Goal: Task Accomplishment & Management: Manage account settings

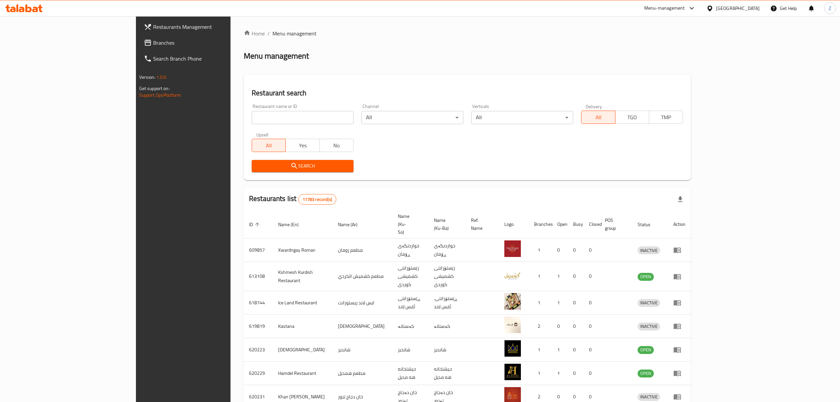
click at [276, 118] on input "search" at bounding box center [303, 117] width 102 height 13
paste input "Ananas Pastries"
type input "Ananas Pastries"
click button "Search" at bounding box center [303, 166] width 102 height 12
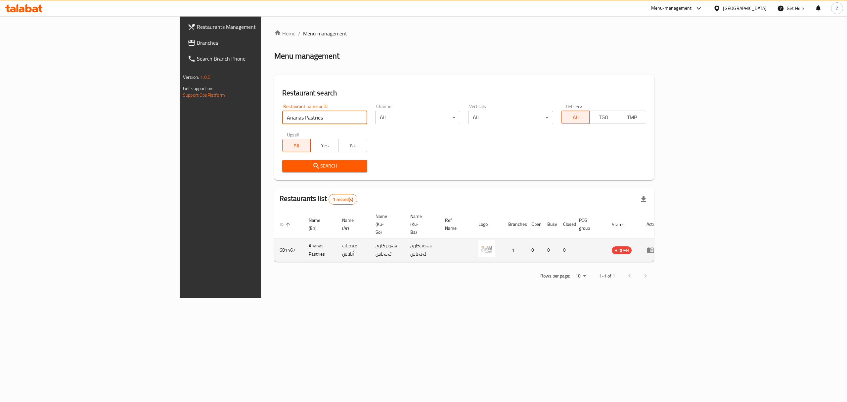
click at [654, 246] on icon "enhanced table" at bounding box center [650, 250] width 8 height 8
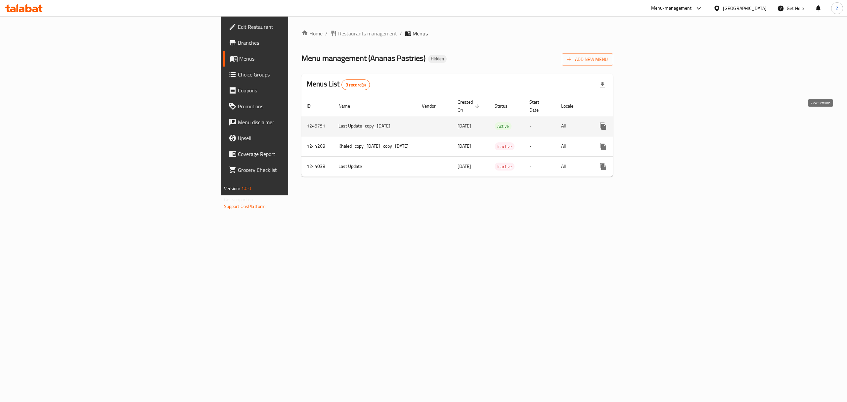
click at [659, 119] on link "enhanced table" at bounding box center [651, 126] width 16 height 16
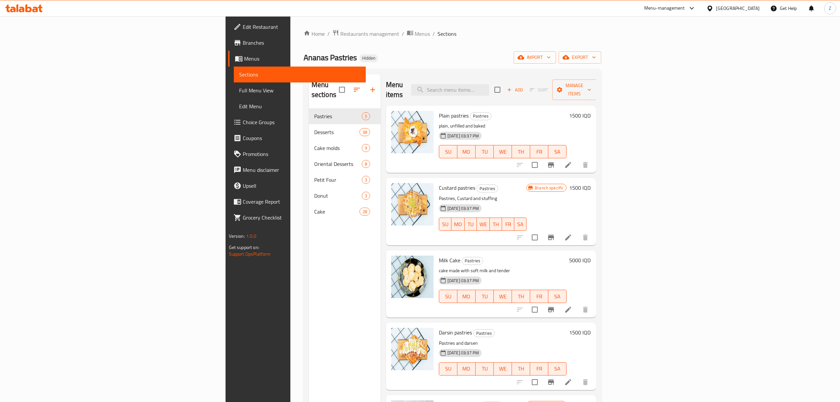
click at [228, 50] on link "Branches" at bounding box center [297, 43] width 138 height 16
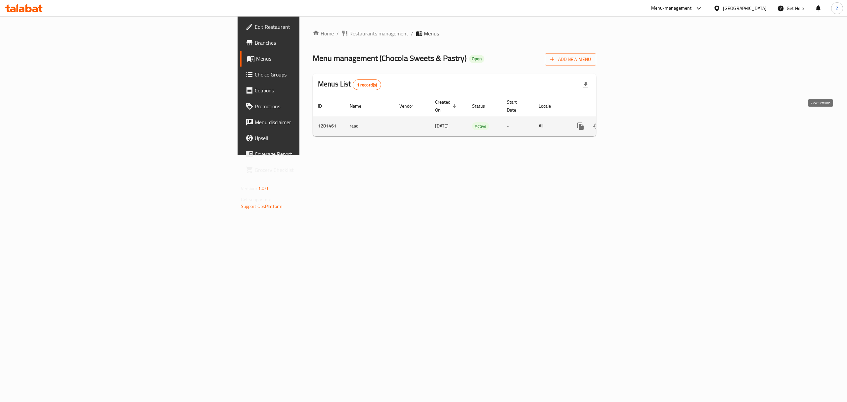
click at [632, 122] on icon "enhanced table" at bounding box center [628, 126] width 8 height 8
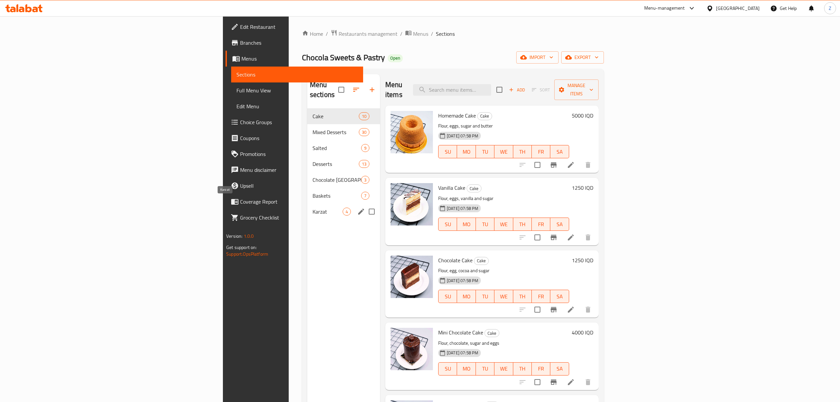
click at [313, 207] on span "Karzat" at bounding box center [328, 211] width 30 height 8
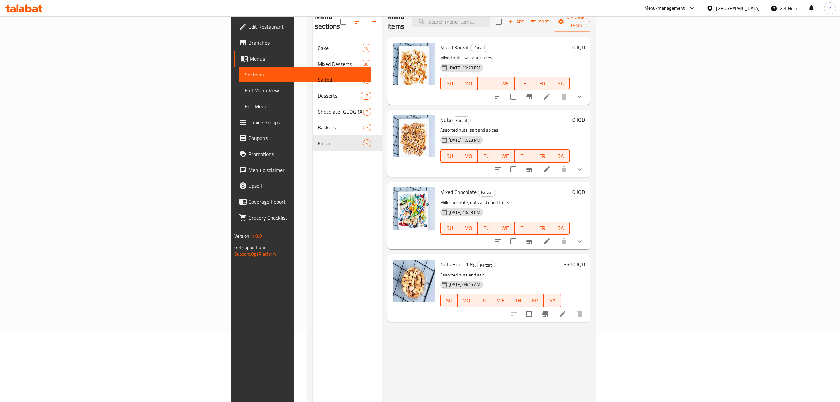
scroll to position [88, 0]
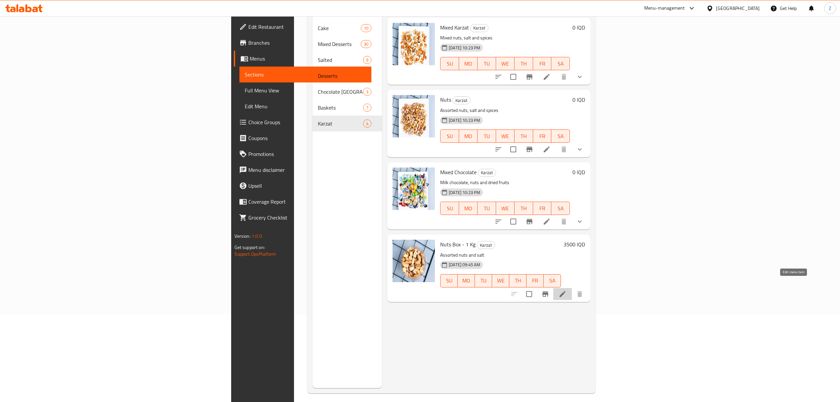
click at [567, 290] on icon at bounding box center [563, 294] width 8 height 8
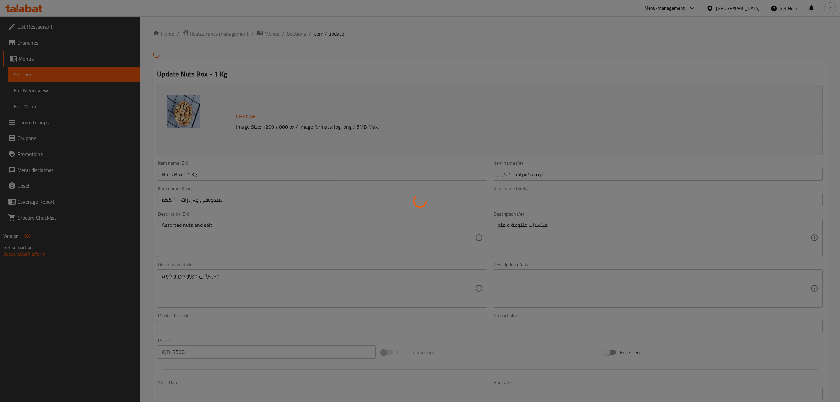
click at [502, 174] on div at bounding box center [420, 201] width 840 height 402
click at [505, 180] on div at bounding box center [420, 201] width 840 height 402
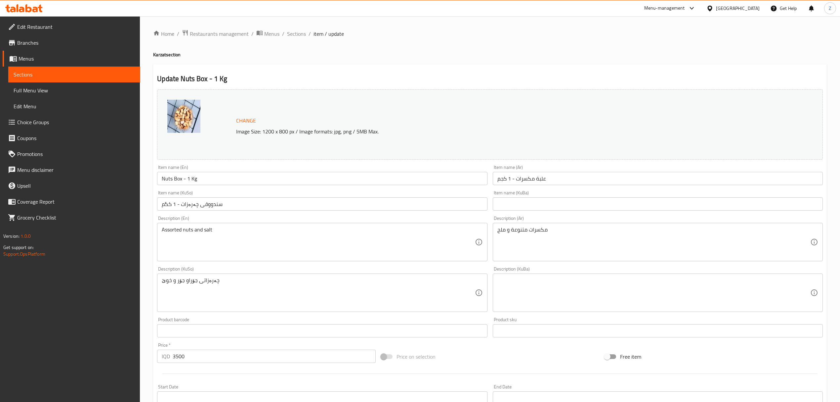
click at [499, 179] on input "علبة مكسرات - 1 كجم" at bounding box center [658, 178] width 330 height 13
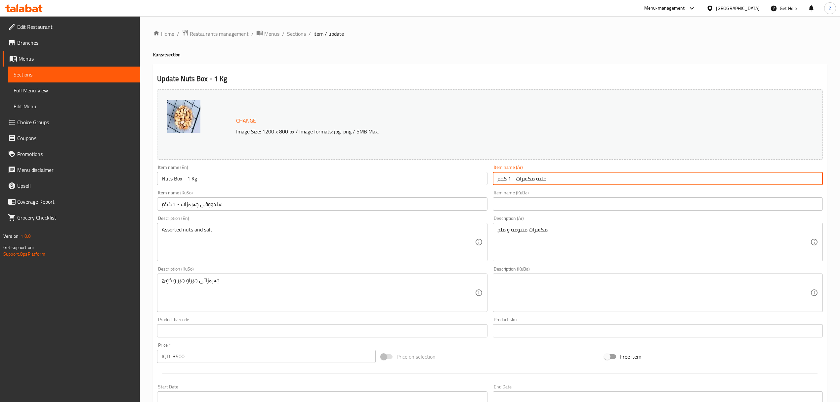
click at [499, 179] on input "علبة مكسرات - 1 كجم" at bounding box center [658, 178] width 330 height 13
type input "علبة مكسرات"
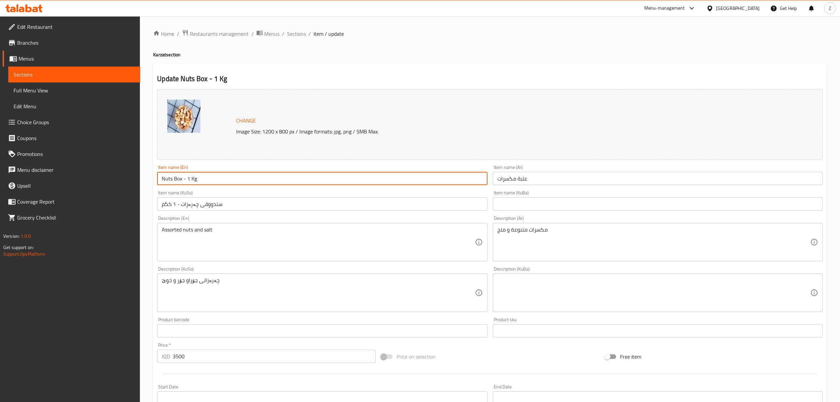
drag, startPoint x: 204, startPoint y: 181, endPoint x: 215, endPoint y: 183, distance: 11.4
click at [215, 183] on input "Nuts Box - 1 Kg" at bounding box center [322, 178] width 330 height 13
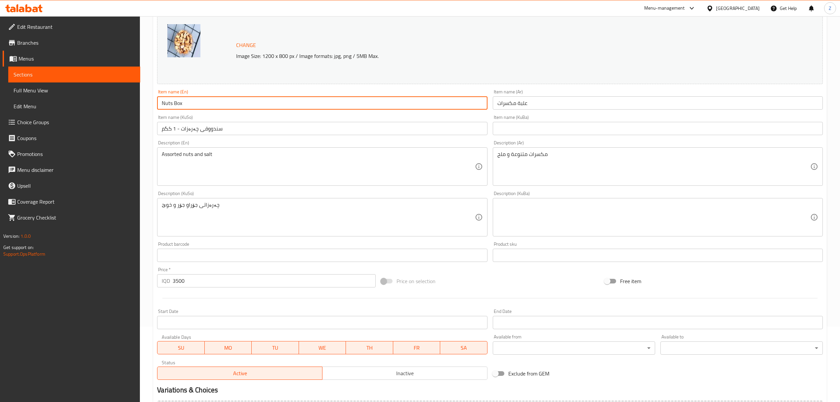
scroll to position [132, 0]
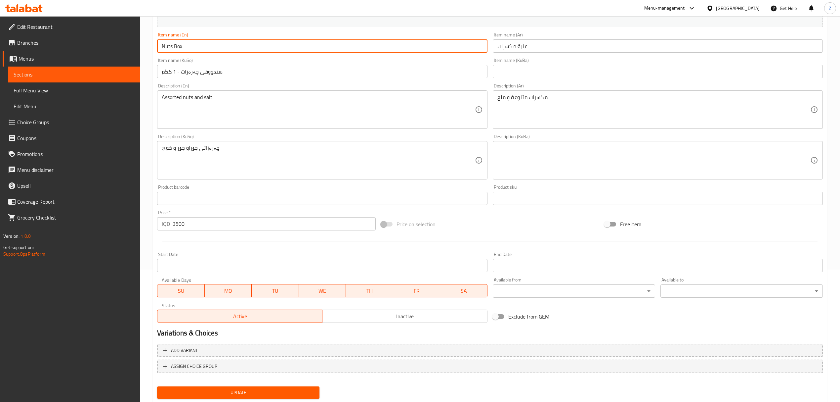
type input "Nuts Box"
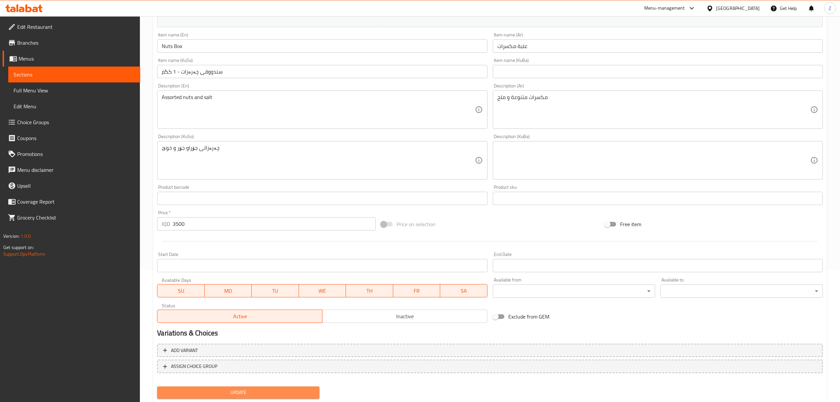
click at [219, 396] on button "Update" at bounding box center [238, 392] width 162 height 12
click at [228, 393] on span "Update" at bounding box center [238, 392] width 152 height 8
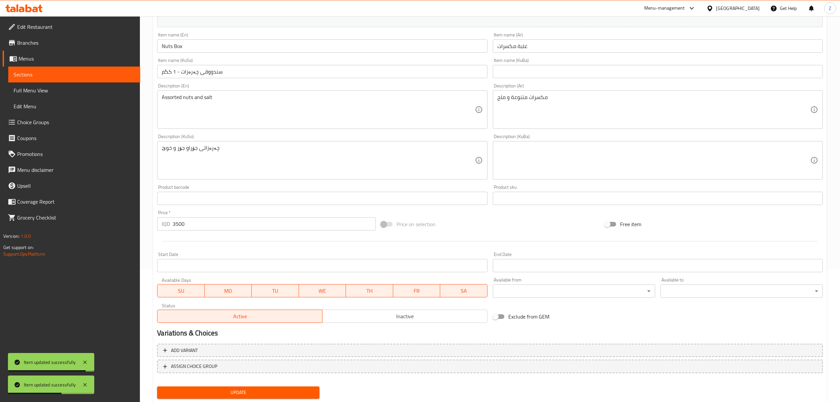
click at [62, 45] on span "Branches" at bounding box center [76, 43] width 118 height 8
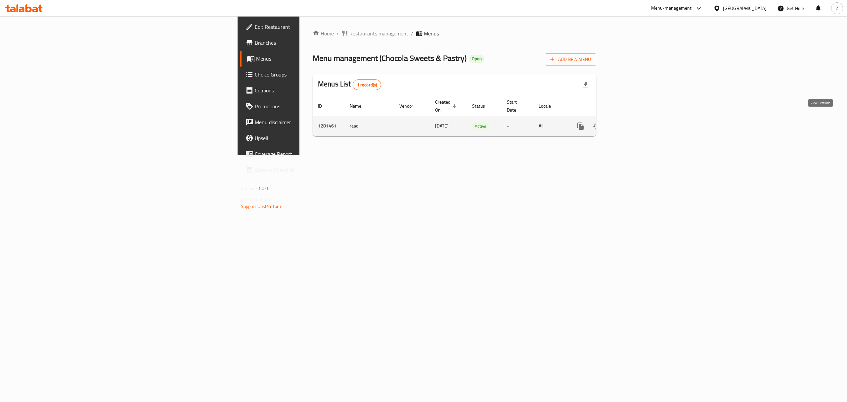
click at [632, 122] on icon "enhanced table" at bounding box center [628, 126] width 8 height 8
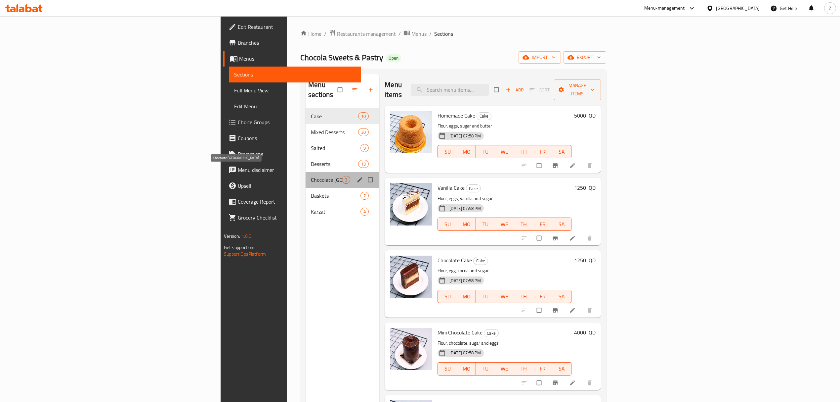
click at [311, 176] on span "Chocolate [GEOGRAPHIC_DATA]" at bounding box center [326, 180] width 31 height 8
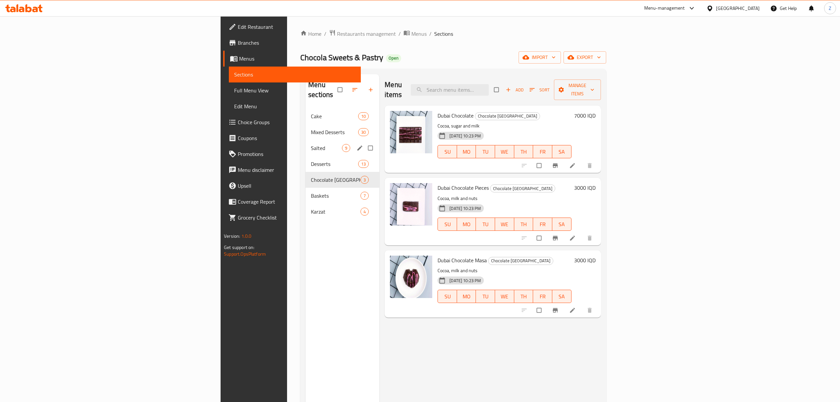
click at [306, 140] on div "Salted 9" at bounding box center [343, 148] width 74 height 16
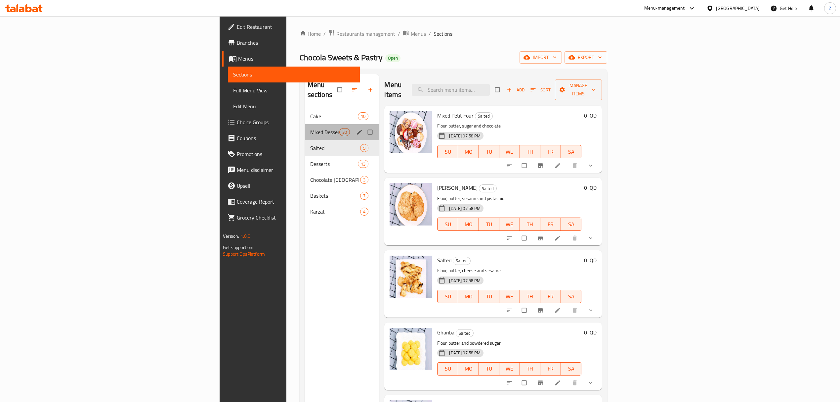
click at [305, 124] on div "Mixed Desserts 30" at bounding box center [342, 132] width 74 height 16
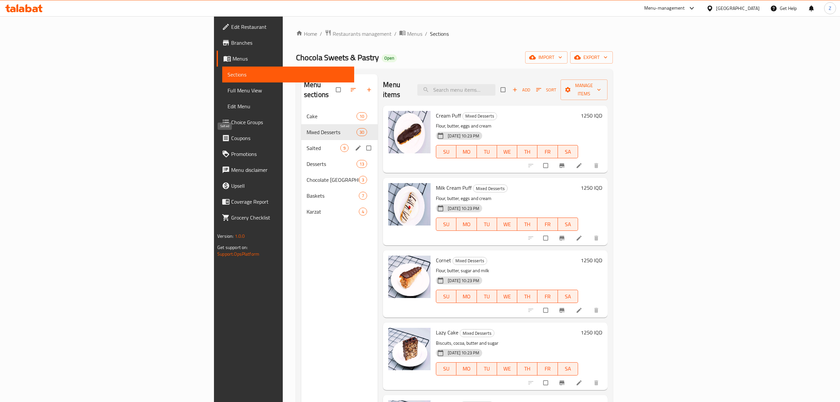
click at [307, 144] on span "Salted" at bounding box center [324, 148] width 34 height 8
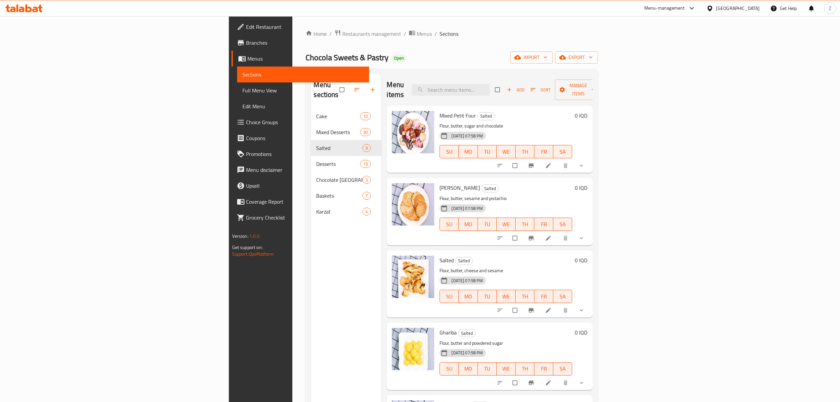
scroll to position [132, 0]
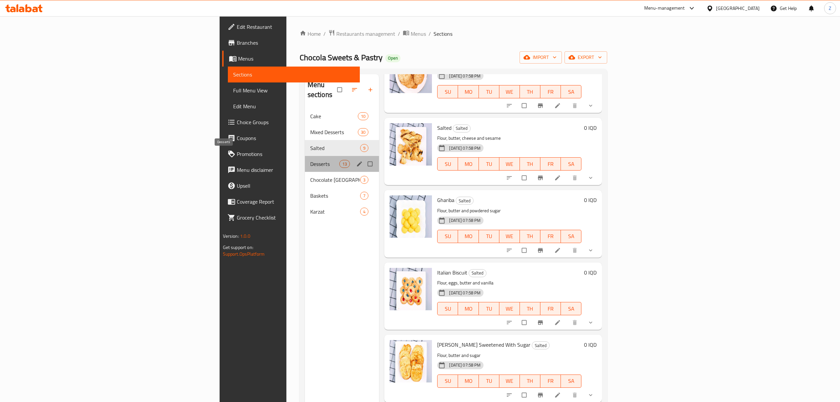
click at [310, 160] on span "Desserts" at bounding box center [324, 164] width 29 height 8
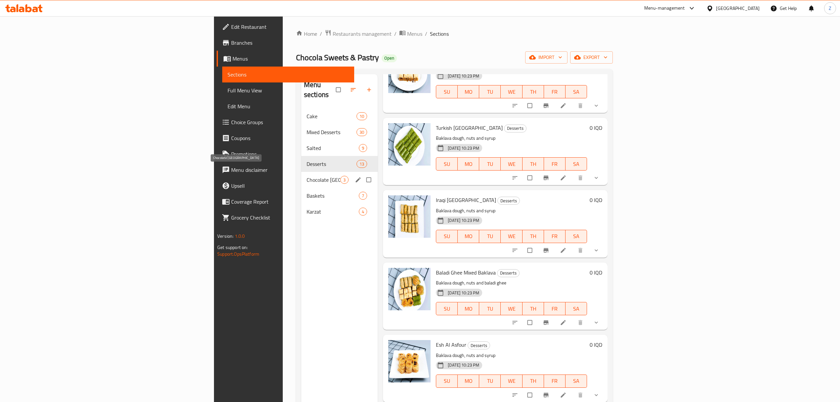
click at [307, 176] on span "Chocolate [GEOGRAPHIC_DATA]" at bounding box center [324, 180] width 34 height 8
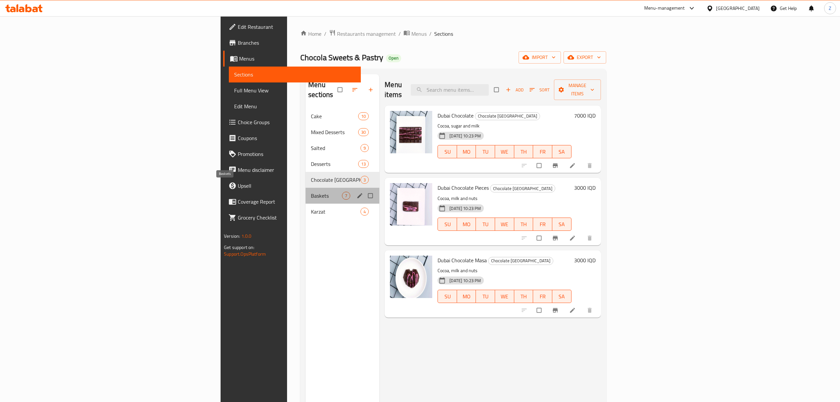
click at [311, 192] on span "Baskets" at bounding box center [326, 196] width 31 height 8
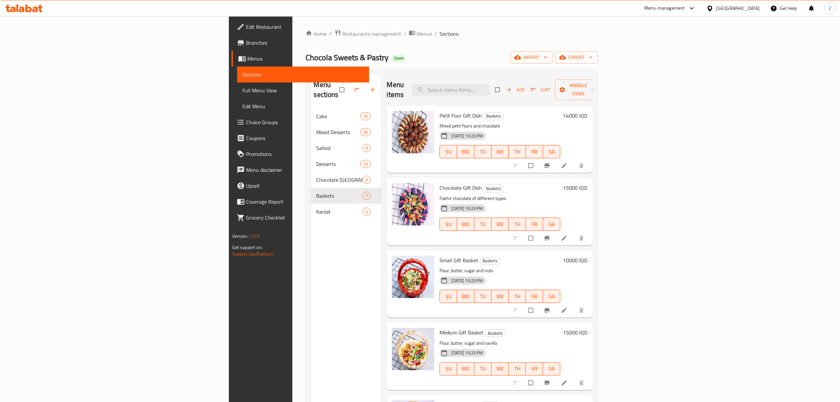
scroll to position [120, 0]
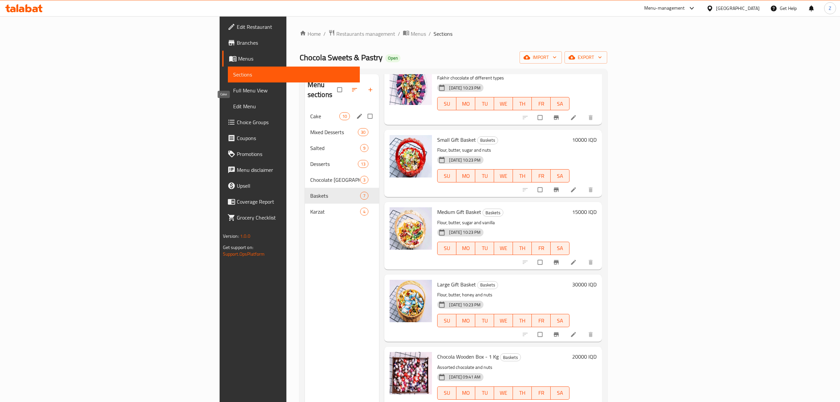
click at [310, 112] on span "Cake" at bounding box center [324, 116] width 29 height 8
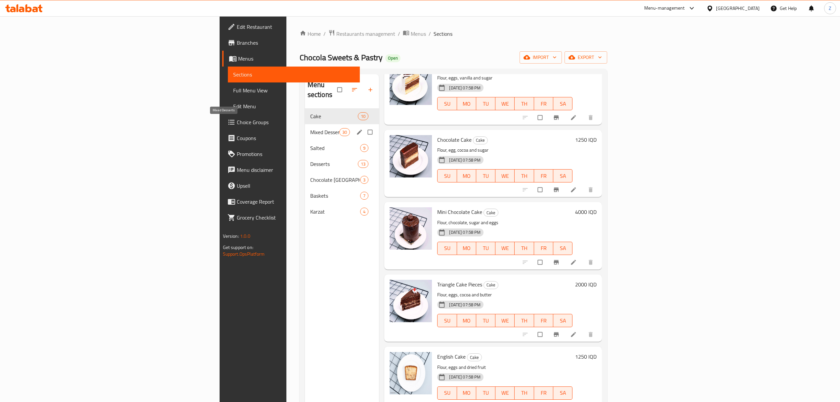
click at [310, 128] on span "Mixed Desserts" at bounding box center [324, 132] width 29 height 8
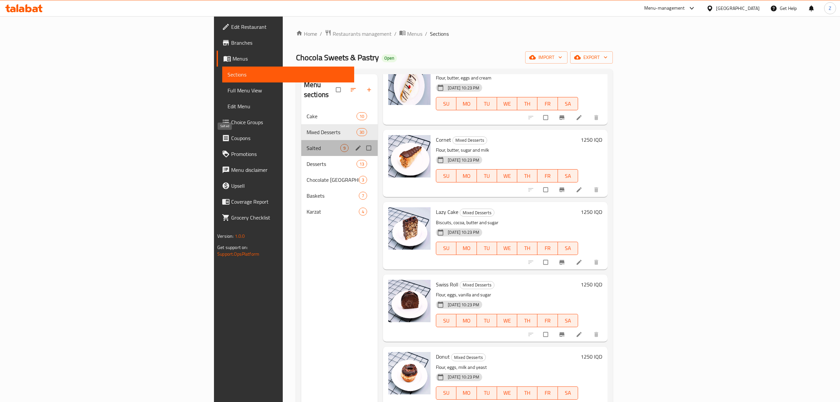
click at [307, 144] on span "Salted" at bounding box center [324, 148] width 34 height 8
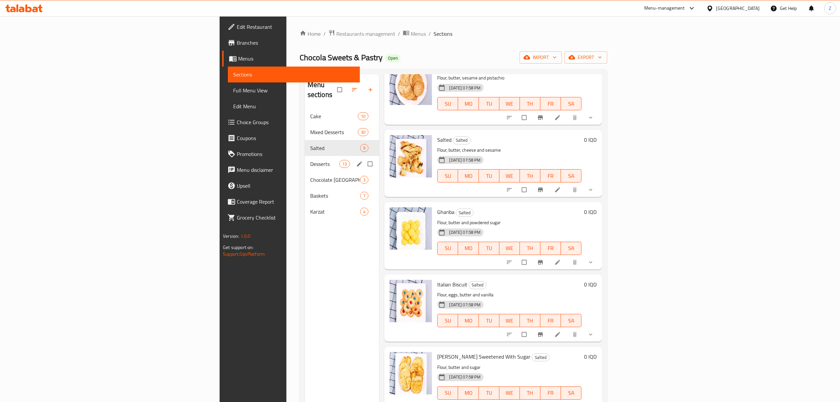
click at [305, 161] on div "Desserts 13" at bounding box center [342, 164] width 74 height 16
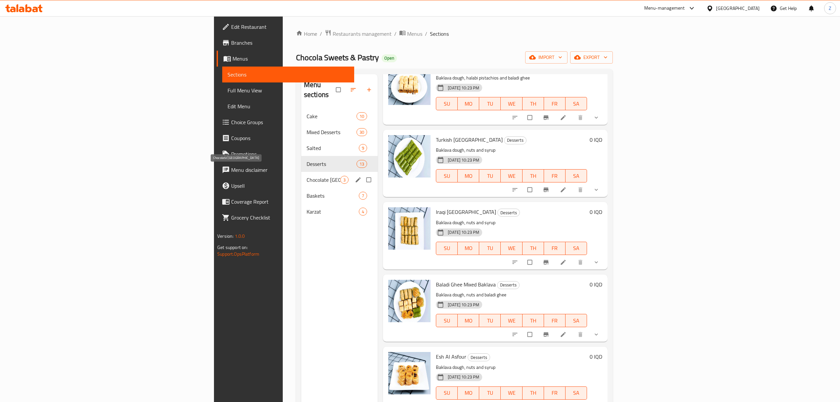
click at [307, 176] on span "Chocolate [GEOGRAPHIC_DATA]" at bounding box center [324, 180] width 34 height 8
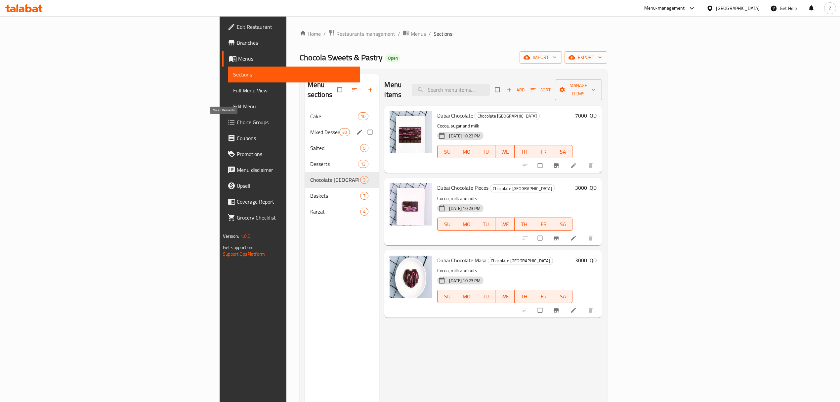
click at [310, 128] on span "Mixed Desserts" at bounding box center [324, 132] width 29 height 8
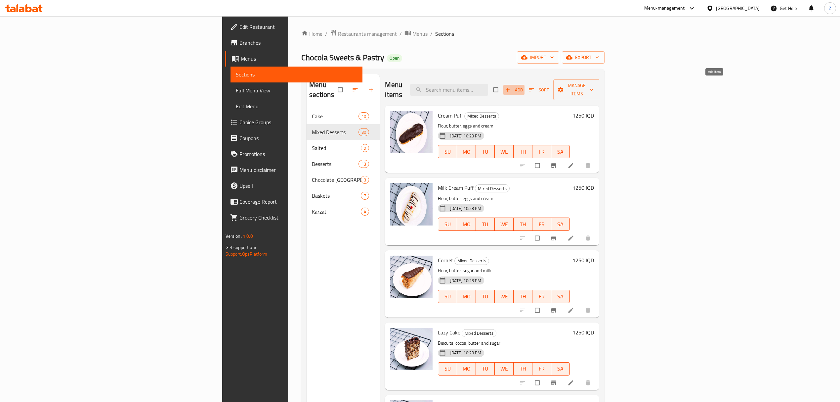
click at [525, 85] on button "Add" at bounding box center [513, 90] width 21 height 10
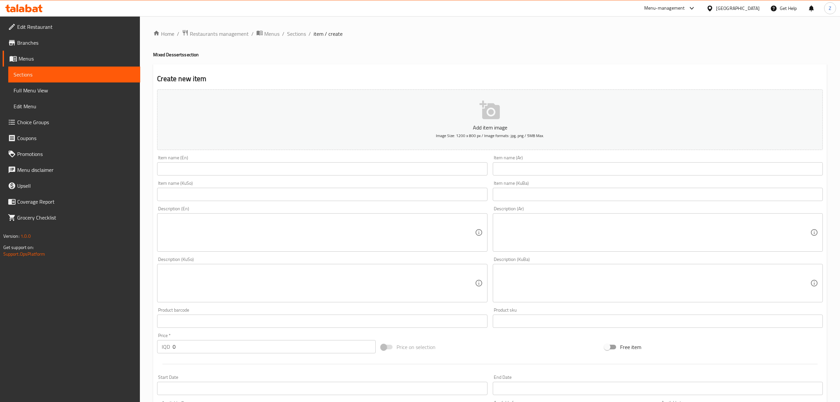
click at [536, 165] on input "text" at bounding box center [658, 168] width 330 height 13
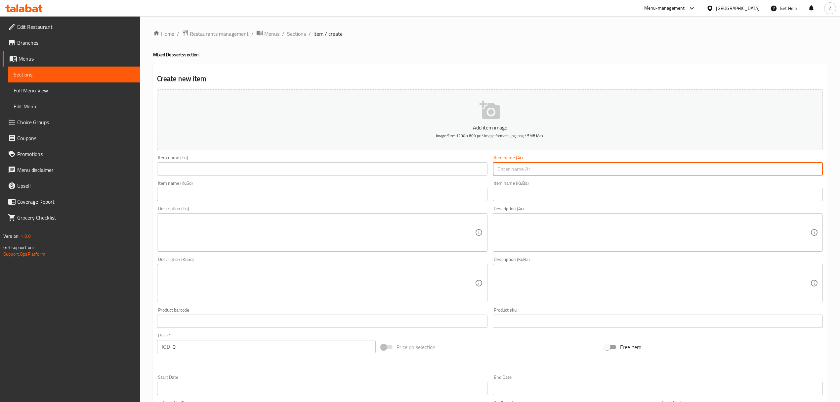
type input "u"
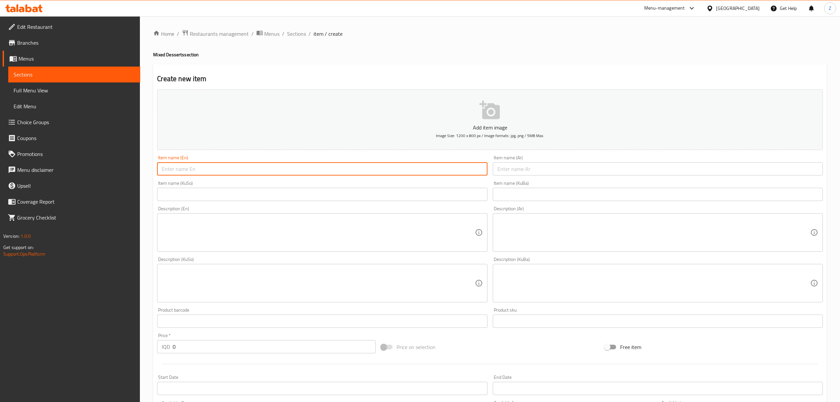
click at [450, 169] on input "text" at bounding box center [322, 168] width 330 height 13
type input "[PERSON_NAME] Box"
click at [543, 167] on input "text" at bounding box center [658, 168] width 330 height 13
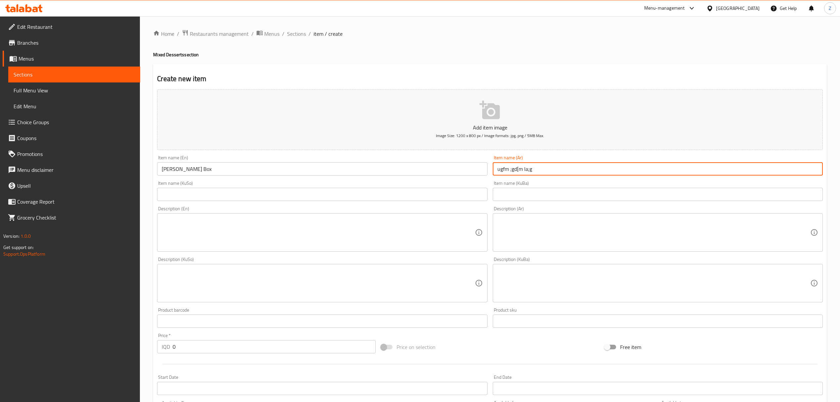
click at [542, 167] on input "ugfm ;gd[m la;g" at bounding box center [658, 168] width 330 height 13
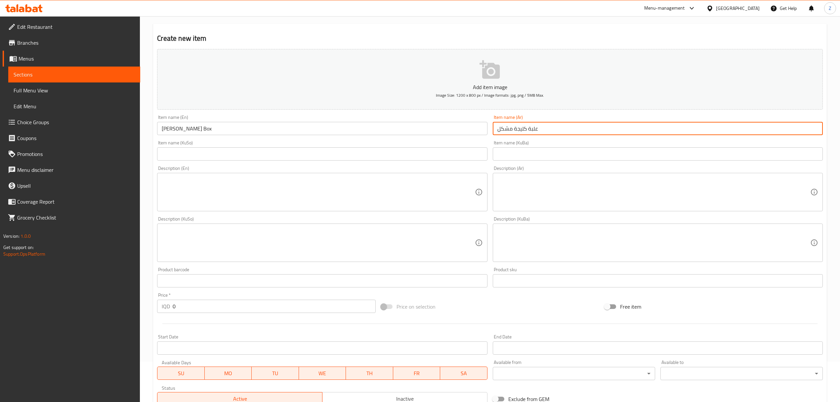
scroll to position [142, 0]
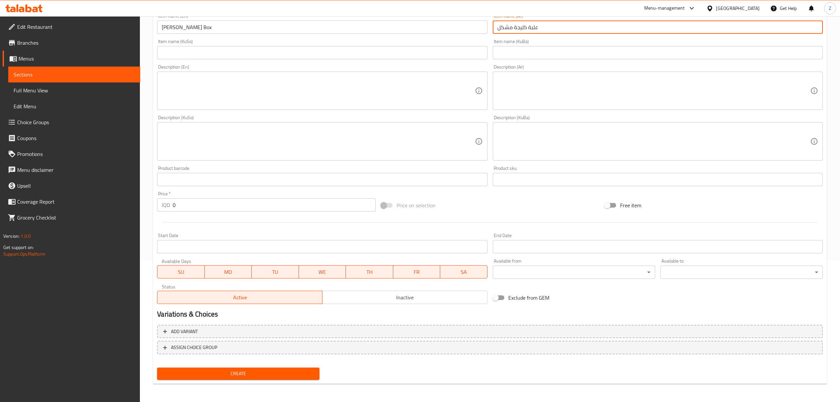
type input "علبة كليجة مشكل"
click at [210, 212] on div "Price   * IQD 0 Price *" at bounding box center [266, 201] width 224 height 25
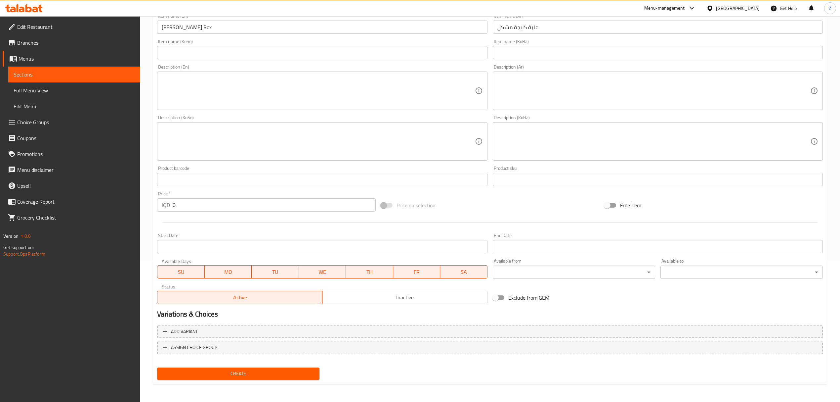
click at [211, 209] on input "0" at bounding box center [274, 204] width 203 height 13
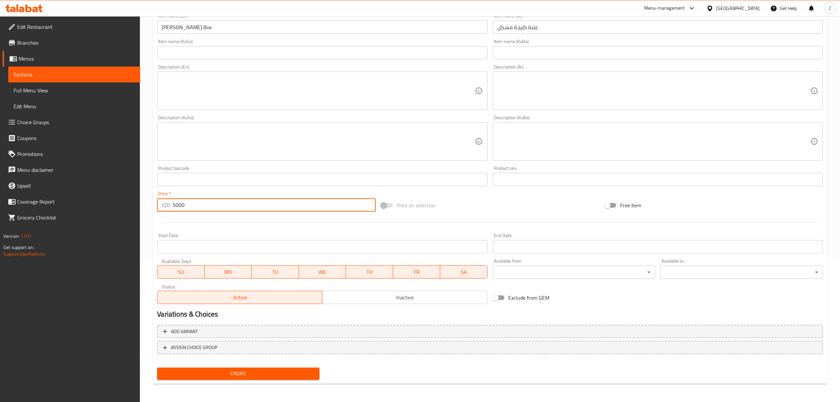
type input "5000"
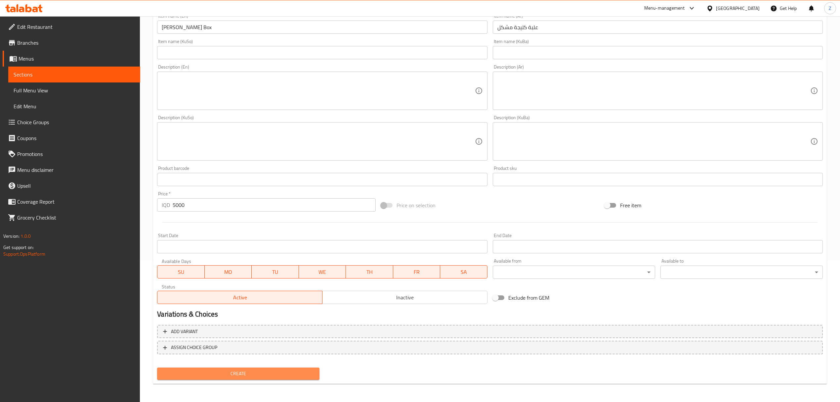
click at [276, 372] on span "Create" at bounding box center [238, 373] width 152 height 8
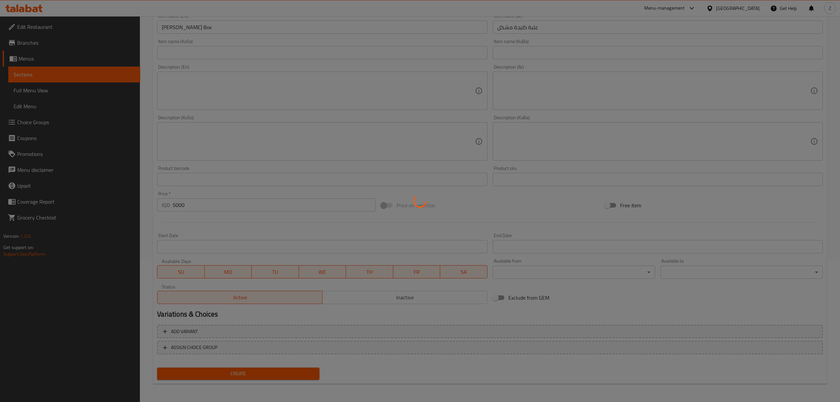
type input "0"
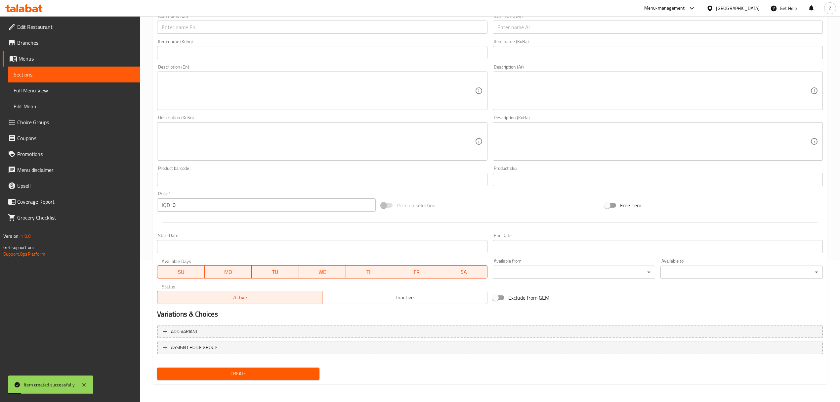
scroll to position [0, 0]
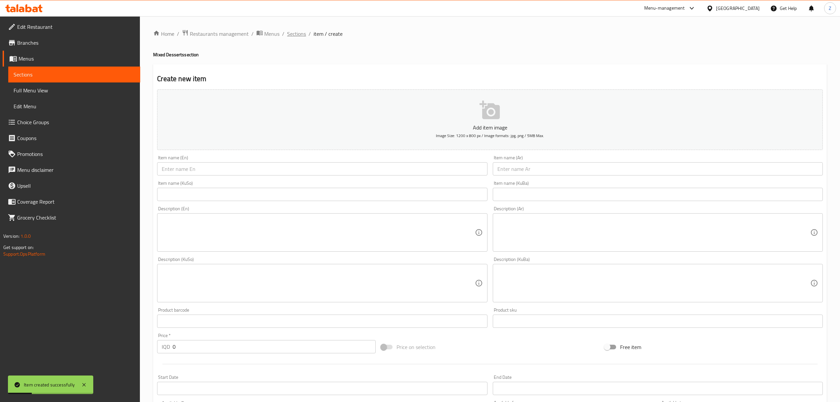
click at [291, 33] on span "Sections" at bounding box center [296, 34] width 19 height 8
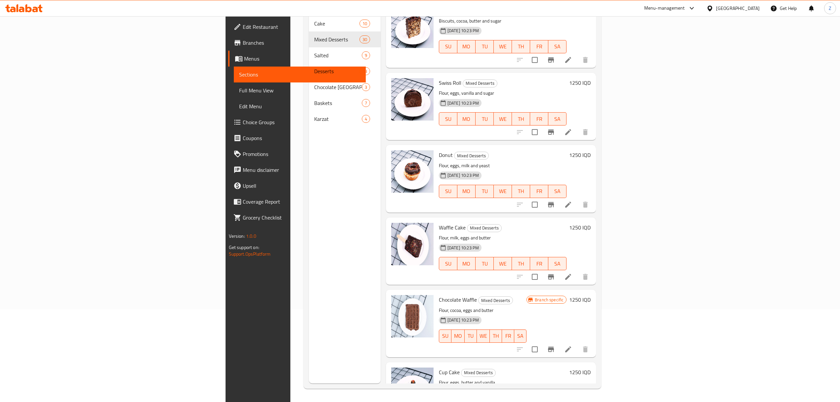
scroll to position [205, 0]
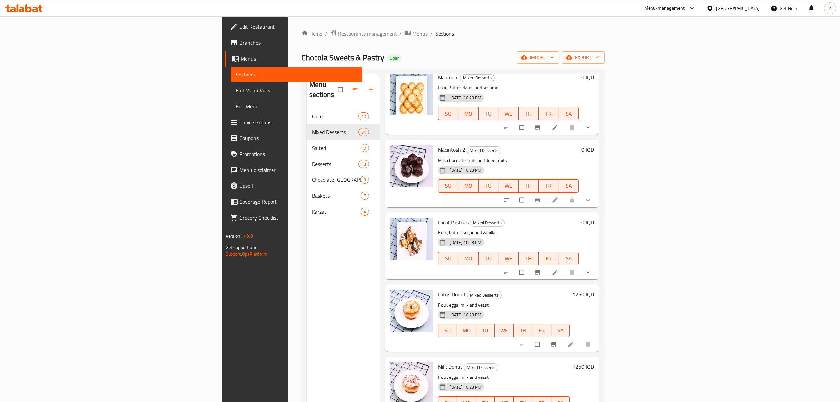
scroll to position [93, 0]
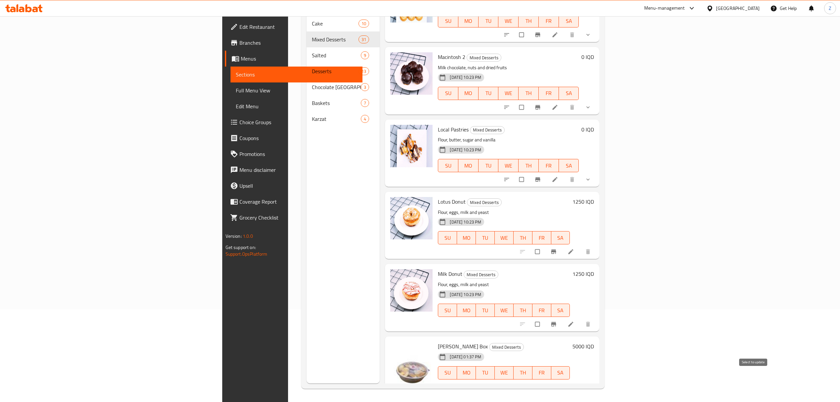
click at [545, 380] on input "checkbox" at bounding box center [538, 386] width 14 height 13
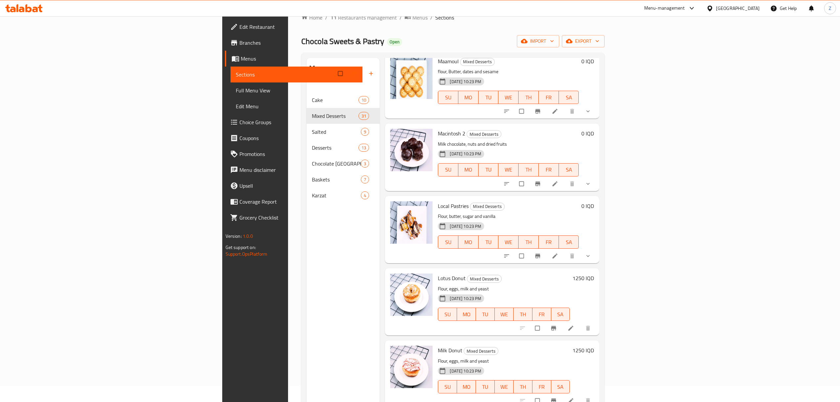
scroll to position [0, 0]
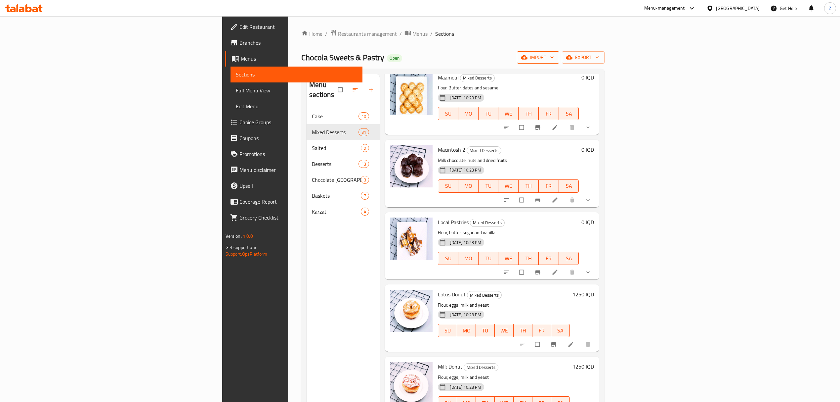
click at [554, 60] on span "import" at bounding box center [538, 57] width 32 height 8
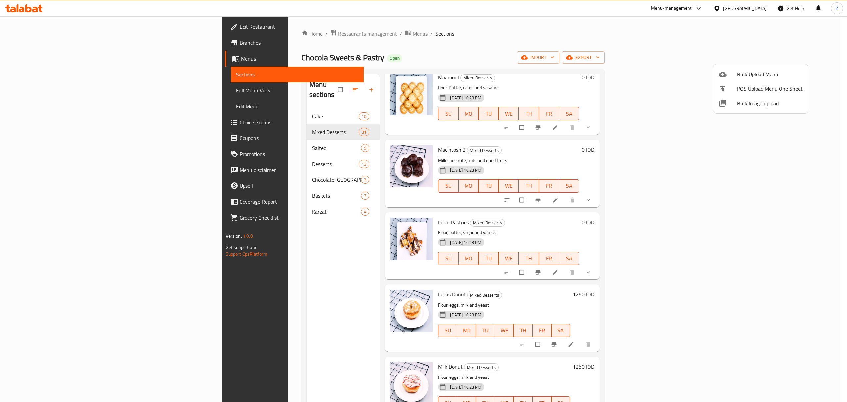
click at [792, 59] on div at bounding box center [423, 201] width 847 height 402
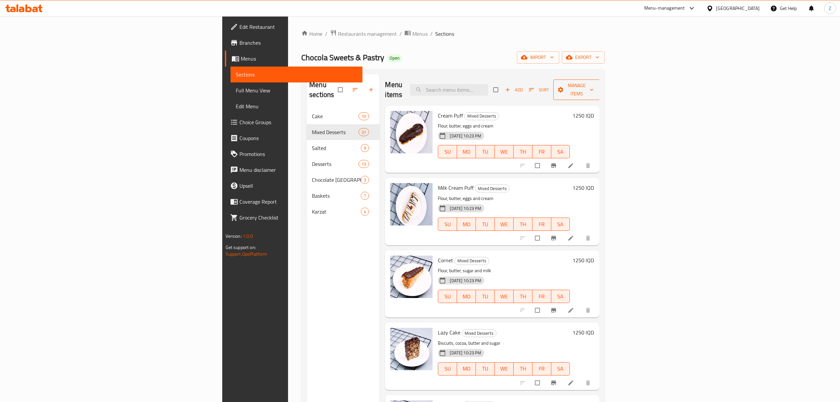
click at [600, 90] on button "Manage items" at bounding box center [576, 89] width 47 height 21
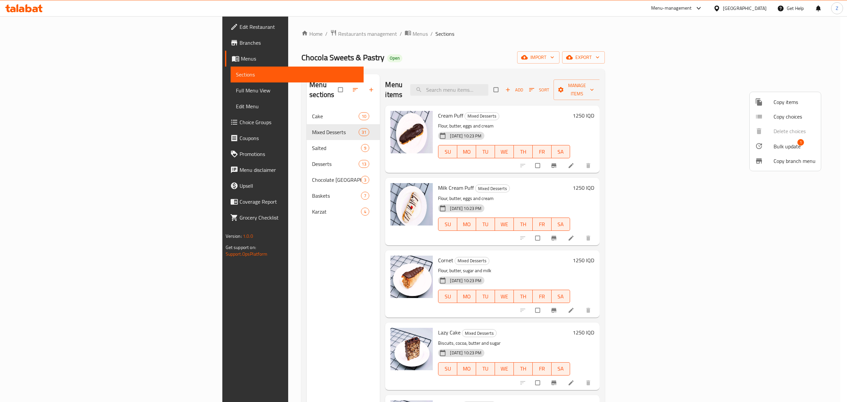
click at [787, 148] on span "Bulk update" at bounding box center [786, 146] width 27 height 8
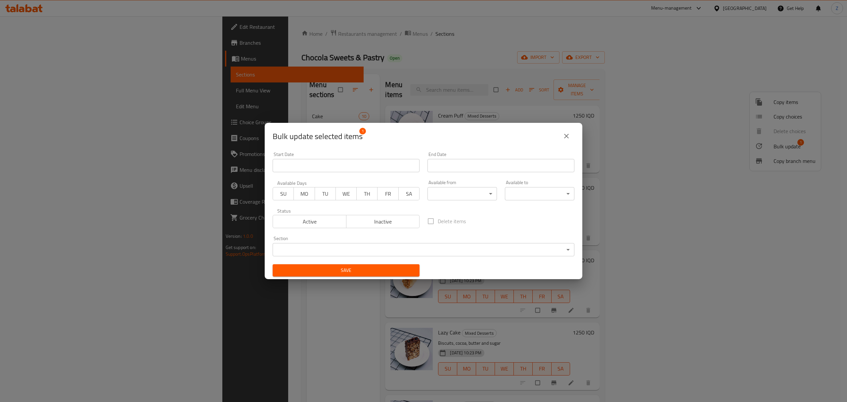
click at [394, 249] on body "​ Menu-management Iraq Get Help Z Edit Restaurant Branches Menus Sections Full …" at bounding box center [423, 208] width 847 height 385
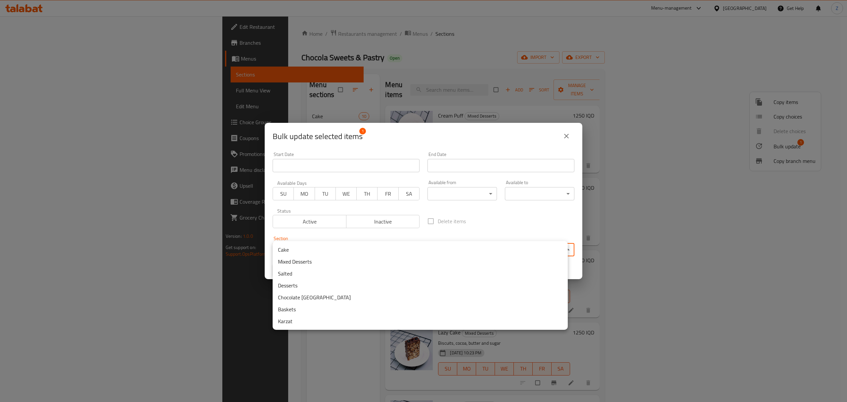
click at [394, 249] on li "Cake" at bounding box center [420, 249] width 295 height 12
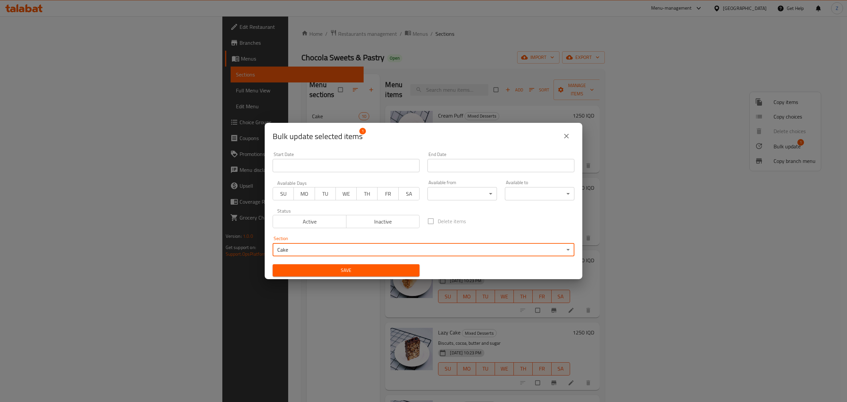
click at [383, 272] on span "Save" at bounding box center [346, 270] width 136 height 8
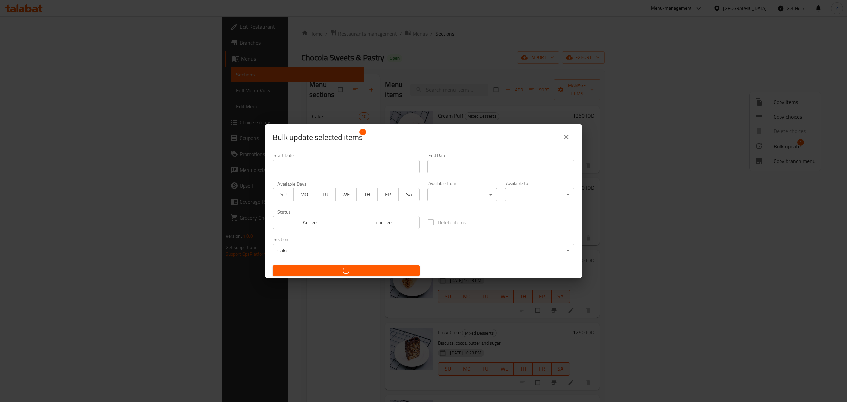
checkbox input "false"
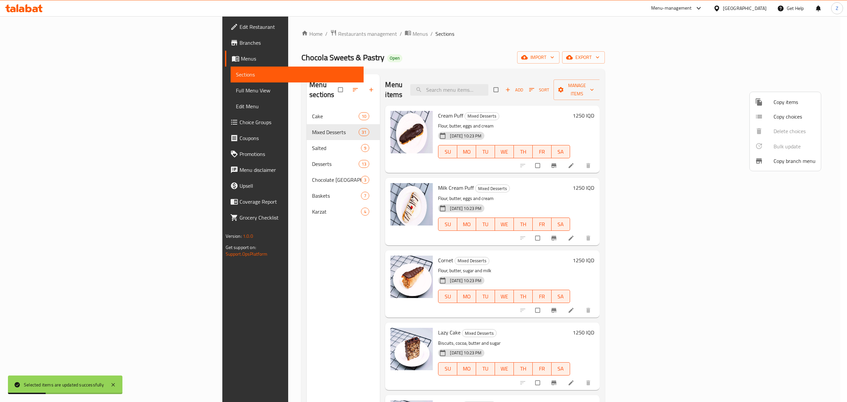
click at [190, 98] on div at bounding box center [423, 201] width 847 height 402
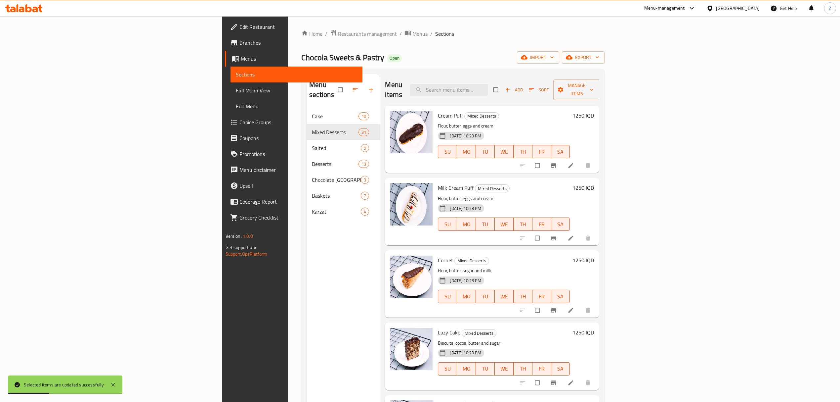
click at [307, 108] on div "Cake 10" at bounding box center [343, 116] width 73 height 16
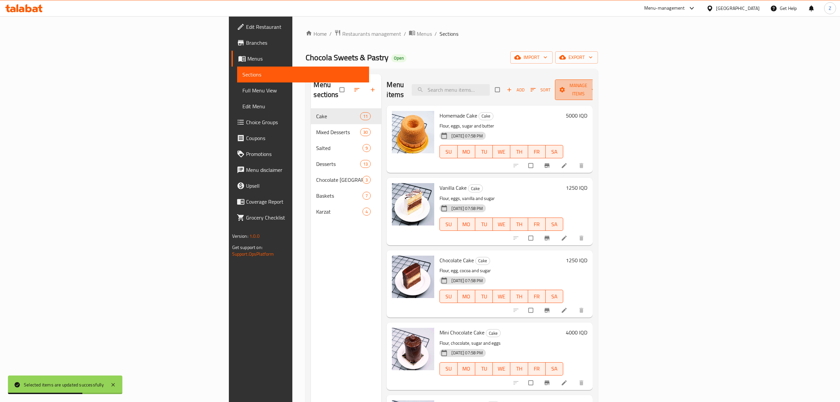
click at [597, 85] on span "Manage items" at bounding box center [578, 89] width 36 height 17
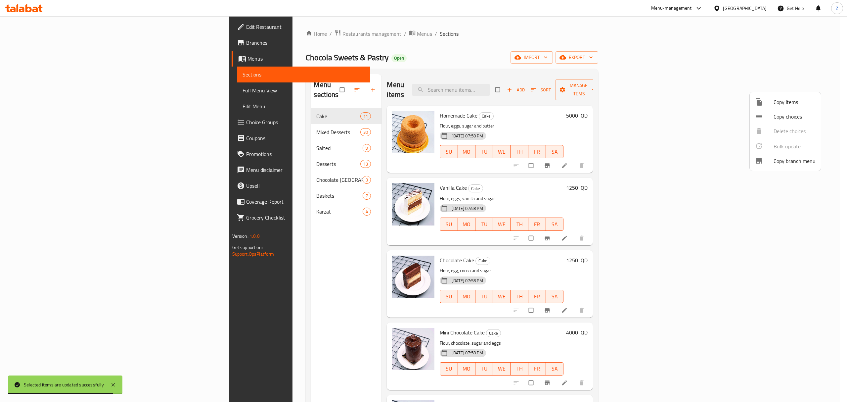
click at [641, 38] on div at bounding box center [423, 201] width 847 height 402
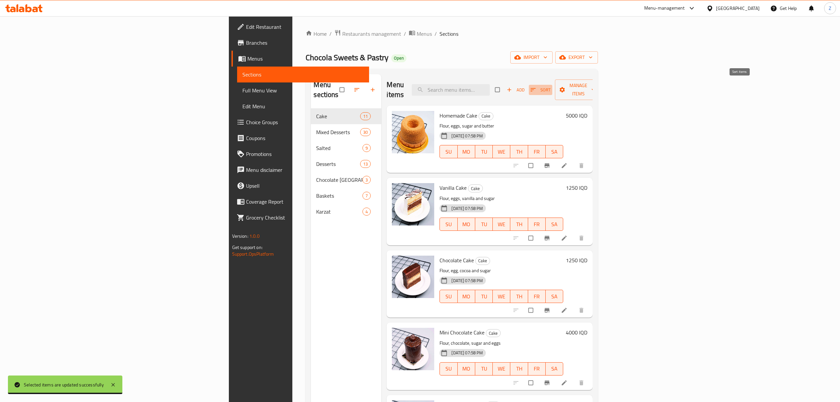
click at [537, 86] on icon "button" at bounding box center [533, 89] width 7 height 7
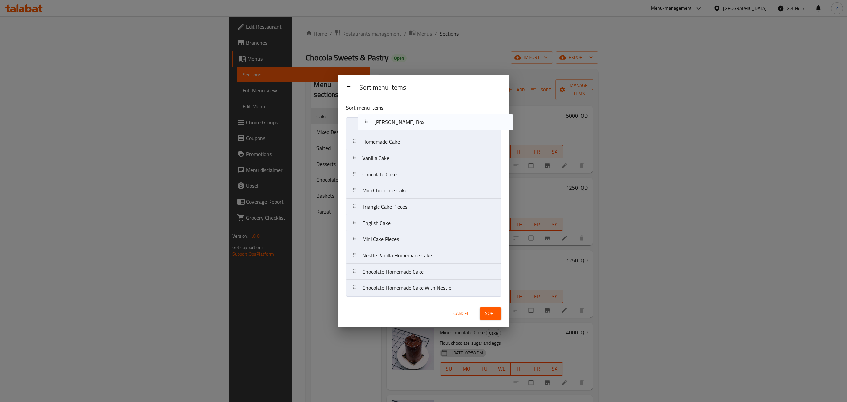
drag, startPoint x: 403, startPoint y: 293, endPoint x: 413, endPoint y: 126, distance: 167.1
click at [413, 126] on nav "Homemade Cake Vanilla Cake Chocolate Cake Mini Chocolate Cake Triangle Cake Pie…" at bounding box center [423, 206] width 155 height 179
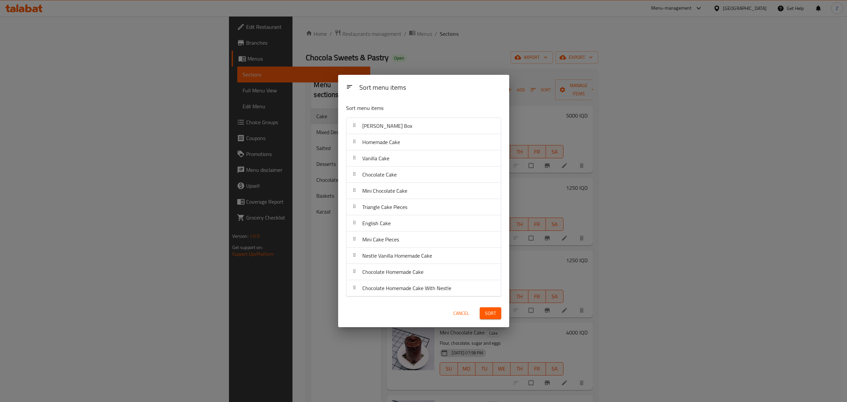
click at [486, 312] on span "Sort" at bounding box center [490, 313] width 11 height 8
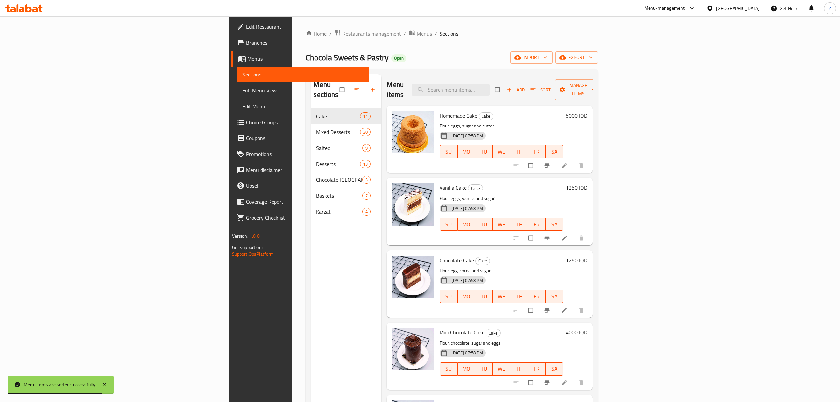
click at [685, 7] on div "Menu-management" at bounding box center [664, 8] width 41 height 8
click at [670, 44] on div "Agent Campaigns Center" at bounding box center [663, 44] width 50 height 7
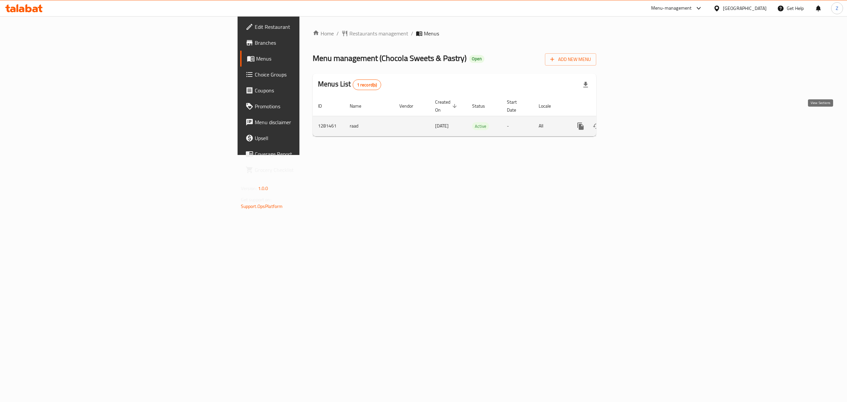
click at [632, 122] on icon "enhanced table" at bounding box center [628, 126] width 8 height 8
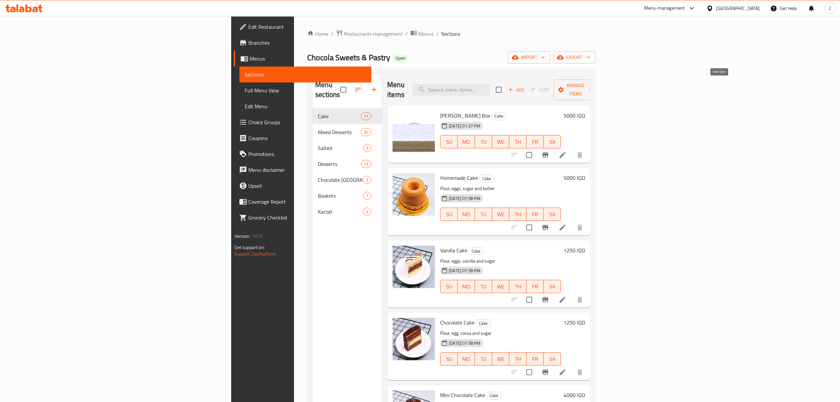
click at [514, 87] on icon "button" at bounding box center [511, 90] width 6 height 6
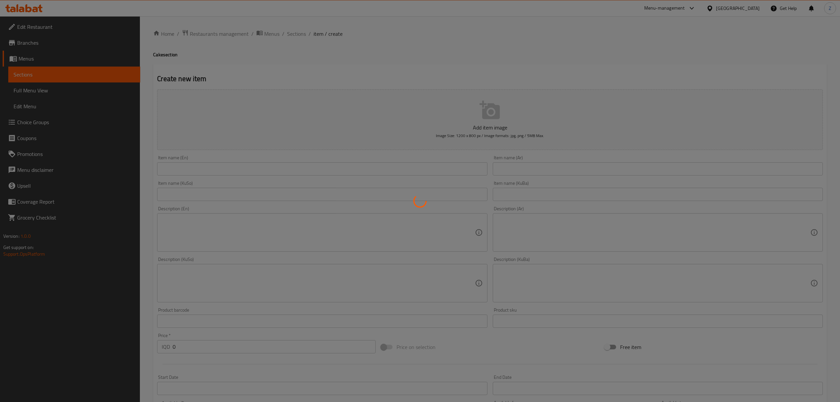
click at [549, 170] on div at bounding box center [420, 201] width 840 height 402
click at [551, 170] on div at bounding box center [420, 201] width 840 height 402
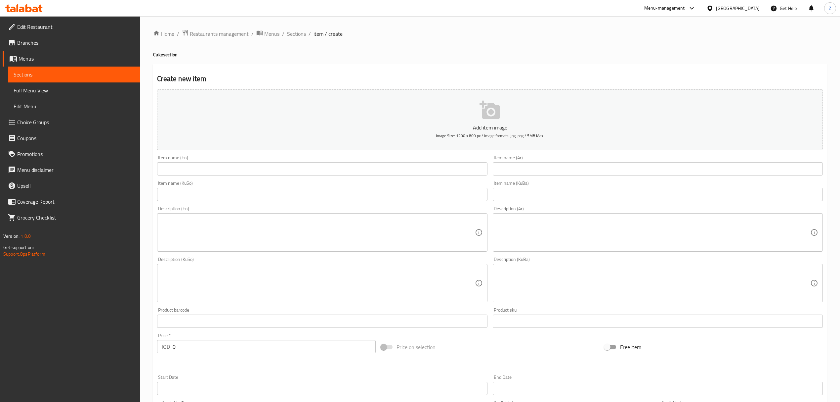
click at [536, 166] on input "text" at bounding box center [658, 168] width 330 height 13
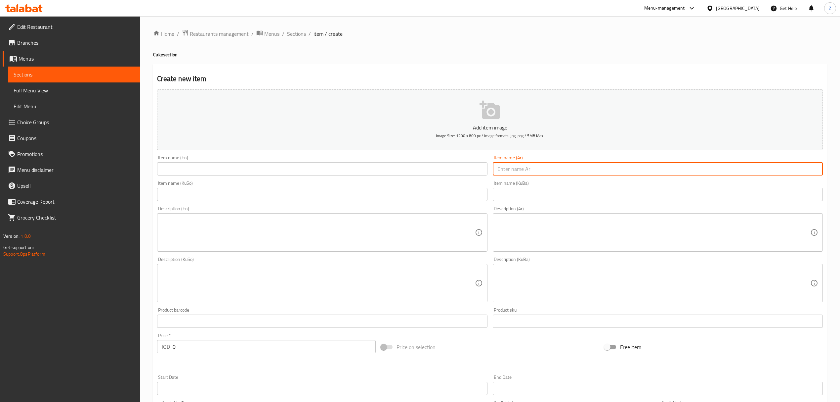
type input "l"
type input ";"
click at [445, 165] on input "text" at bounding box center [322, 168] width 330 height 13
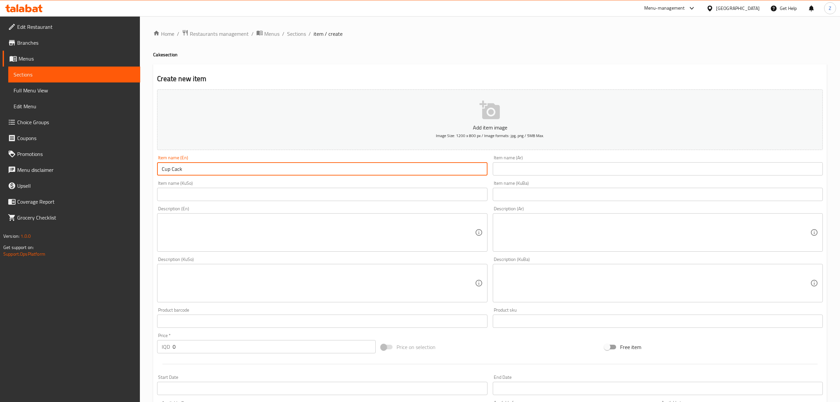
type input "Cup Cack"
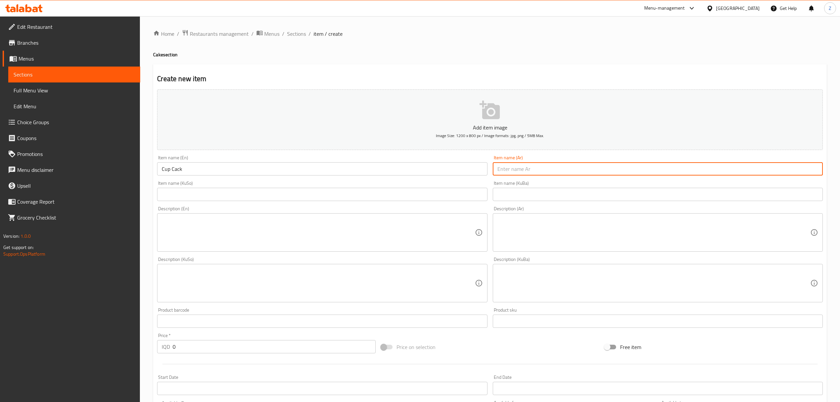
click at [510, 172] on input "text" at bounding box center [658, 168] width 330 height 13
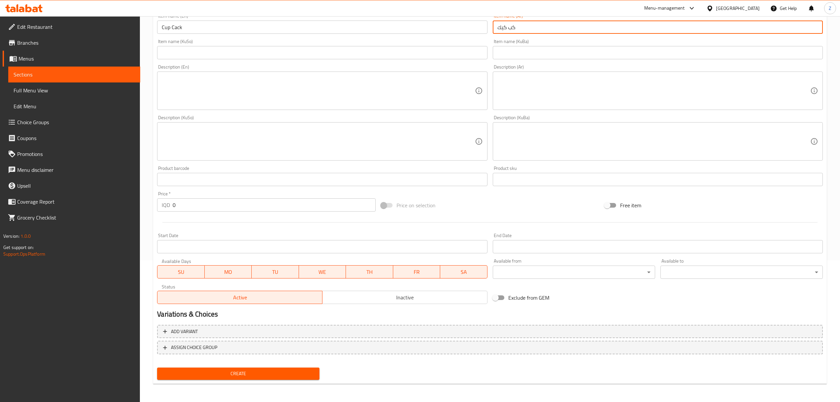
type input "كب كيك"
click at [207, 213] on div "Price   * IQD 0 Price *" at bounding box center [266, 201] width 224 height 25
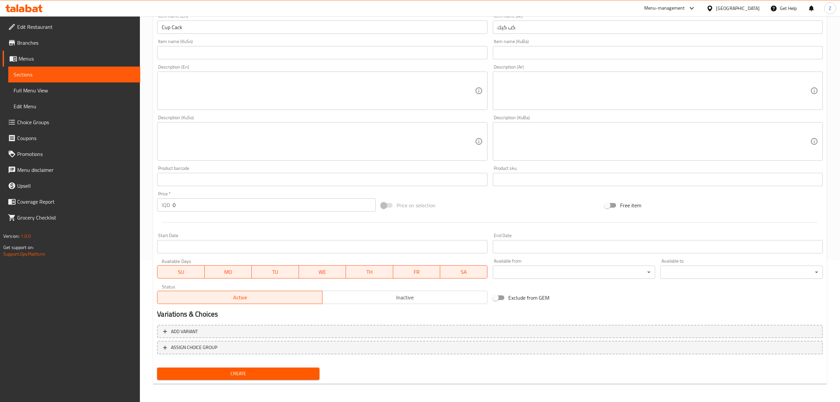
click at [205, 204] on input "0" at bounding box center [274, 204] width 203 height 13
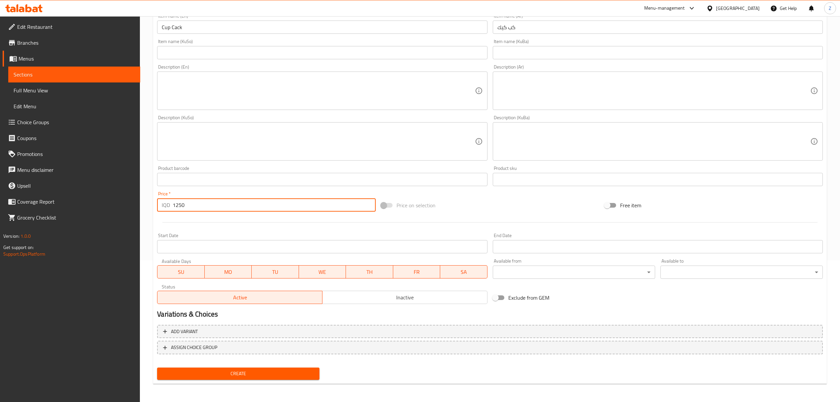
type input "1250"
click at [237, 375] on span "Create" at bounding box center [238, 373] width 152 height 8
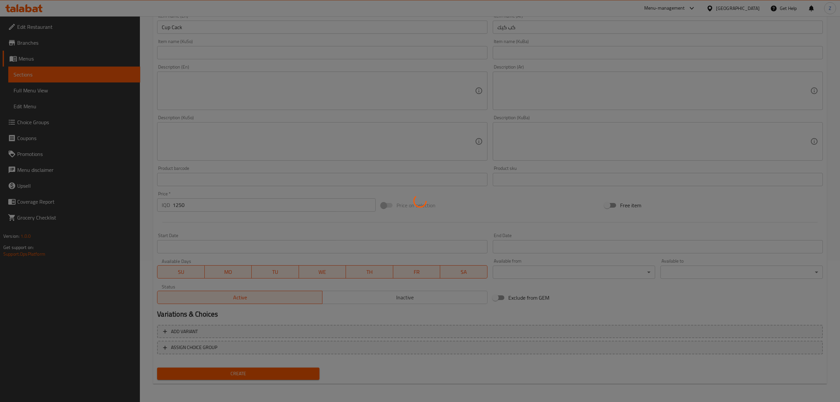
type input "0"
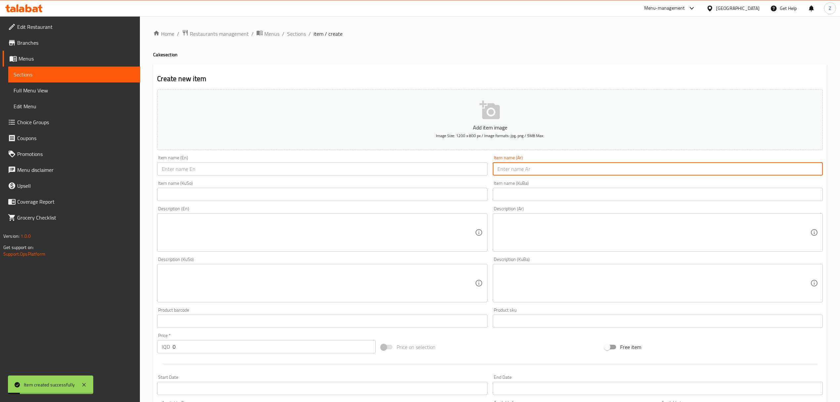
click at [524, 171] on input "text" at bounding box center [658, 168] width 330 height 13
type input "كوكيز"
click at [462, 173] on input "text" at bounding box center [322, 168] width 330 height 13
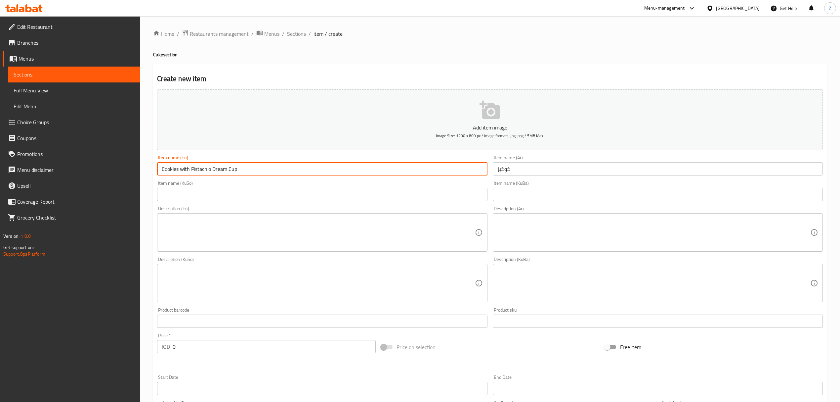
drag, startPoint x: 179, startPoint y: 172, endPoint x: 248, endPoint y: 169, distance: 69.6
click at [248, 169] on input "Cookies with Pistachio Dream Cup" at bounding box center [322, 168] width 330 height 13
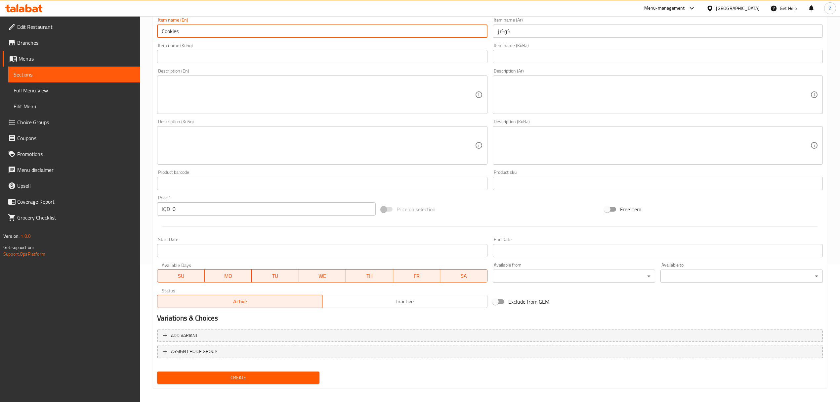
scroll to position [142, 0]
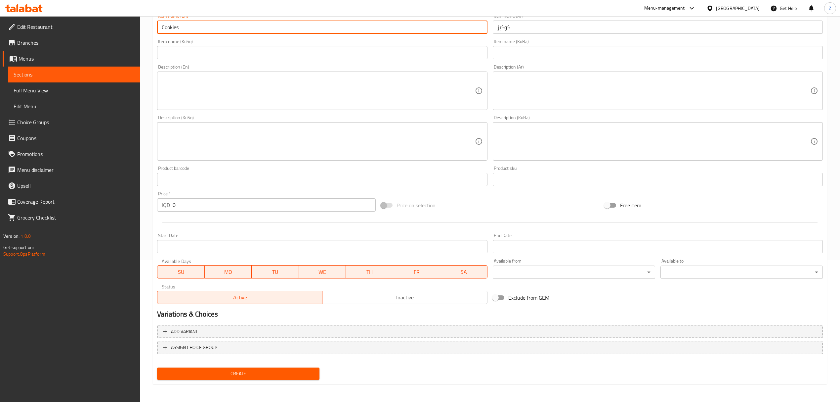
type input "Cookies"
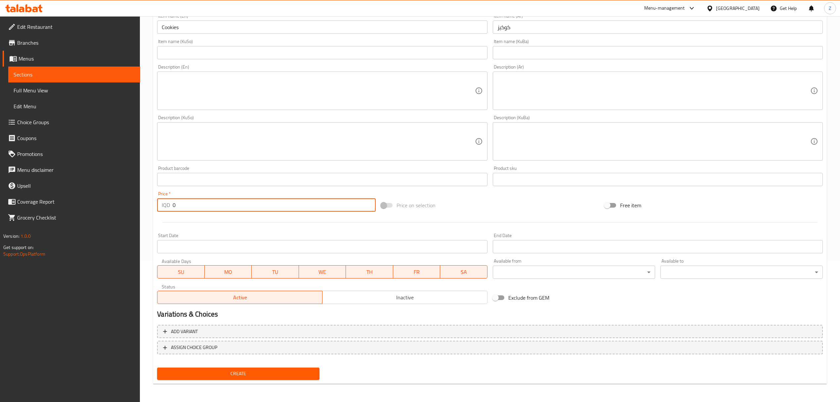
click at [200, 205] on input "0" at bounding box center [274, 204] width 203 height 13
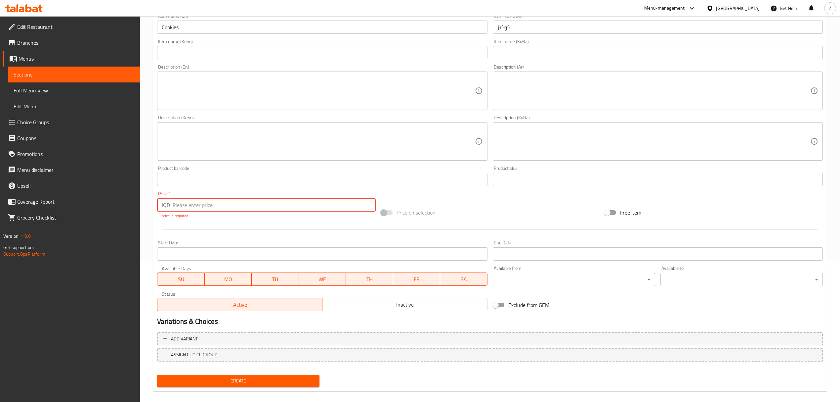
type input "7"
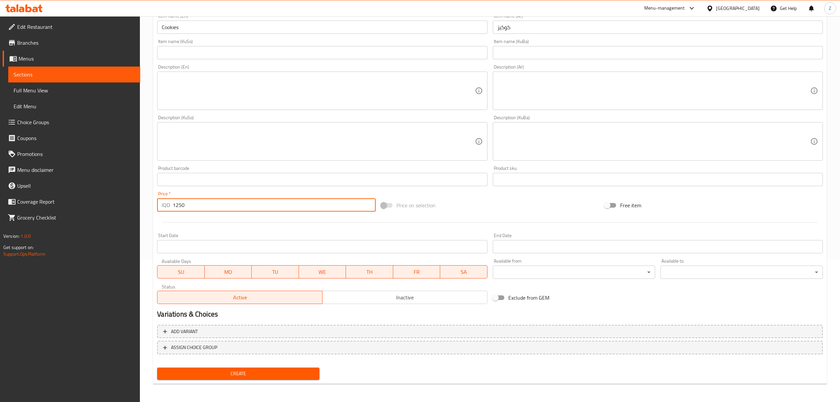
type input "1250"
click at [253, 370] on span "Create" at bounding box center [238, 373] width 152 height 8
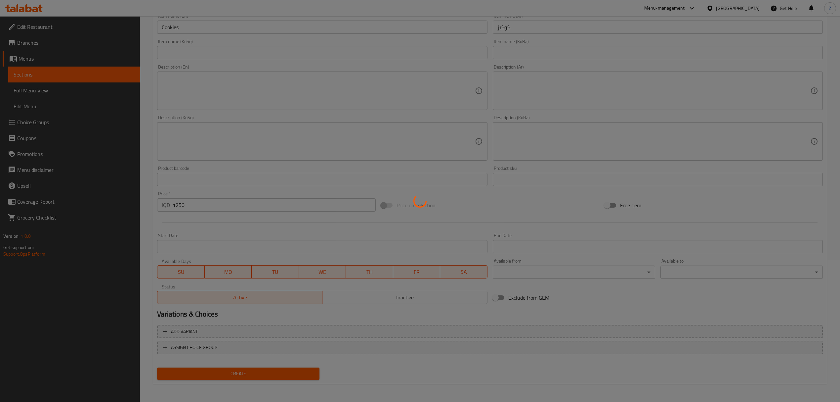
type input "0"
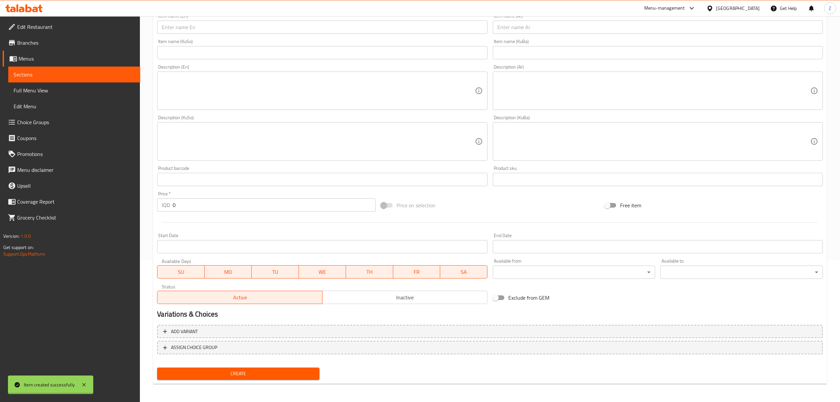
scroll to position [0, 0]
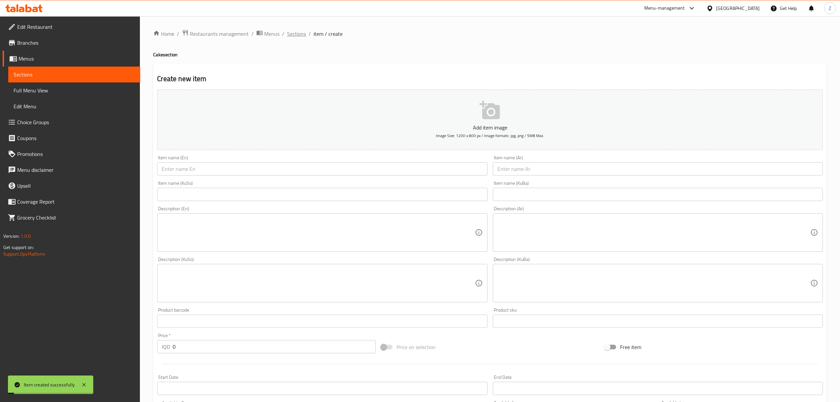
click at [297, 31] on span "Sections" at bounding box center [296, 34] width 19 height 8
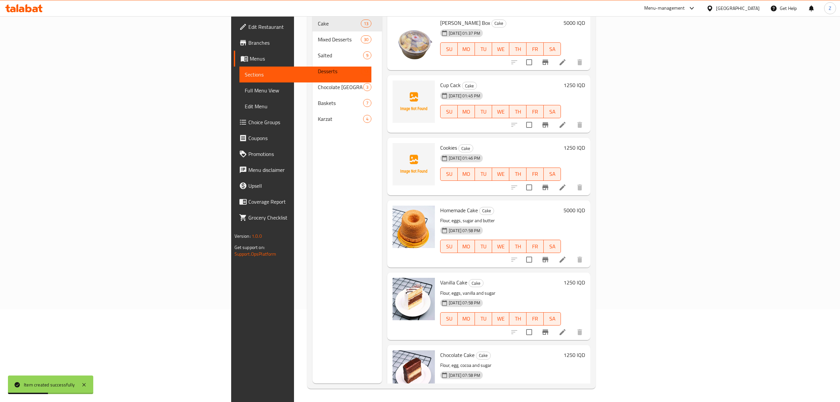
click at [548, 122] on icon "Branch-specific-item" at bounding box center [546, 124] width 6 height 5
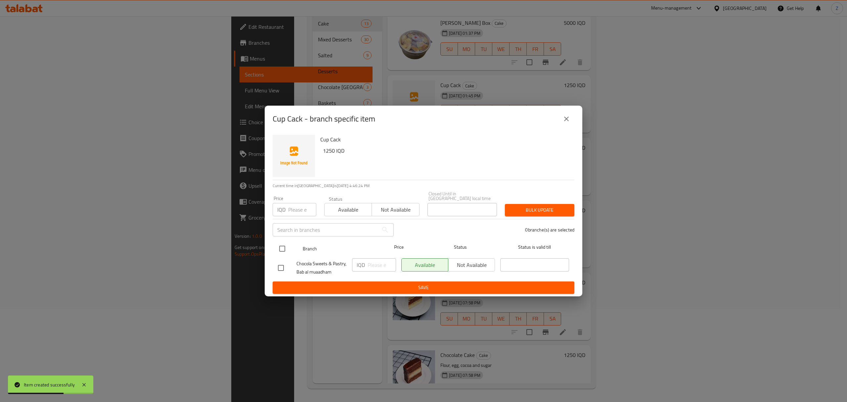
click at [281, 244] on input "checkbox" at bounding box center [282, 248] width 14 height 14
checkbox input "true"
click at [377, 262] on input "number" at bounding box center [382, 264] width 28 height 13
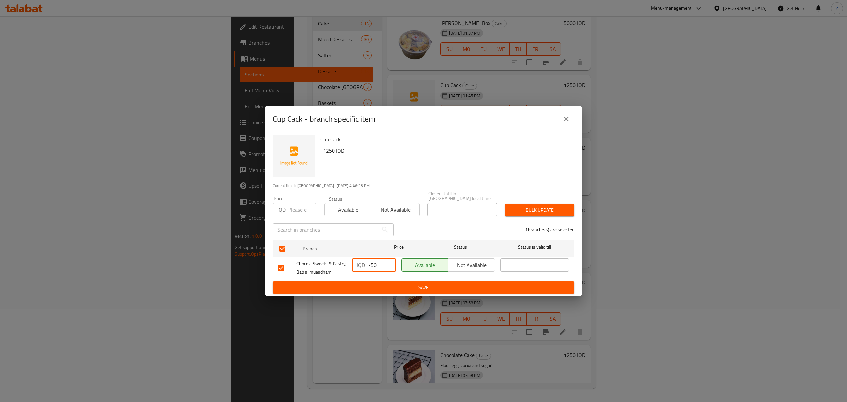
type input "750"
click at [376, 281] on button "Save" at bounding box center [424, 287] width 302 height 12
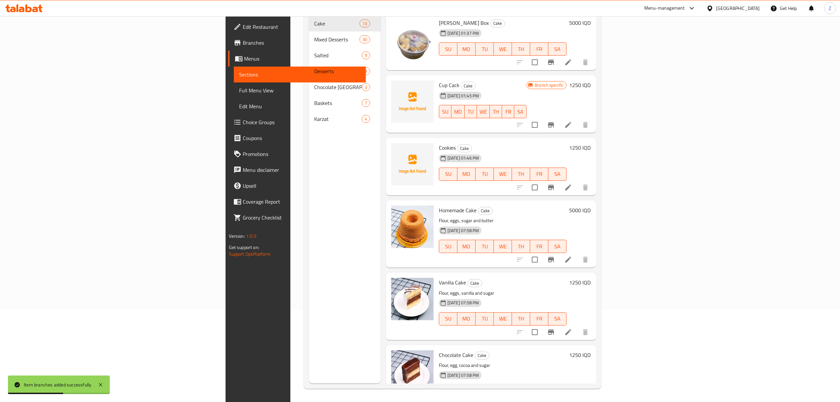
click at [591, 80] on h6 "1250 IQD" at bounding box center [580, 84] width 22 height 9
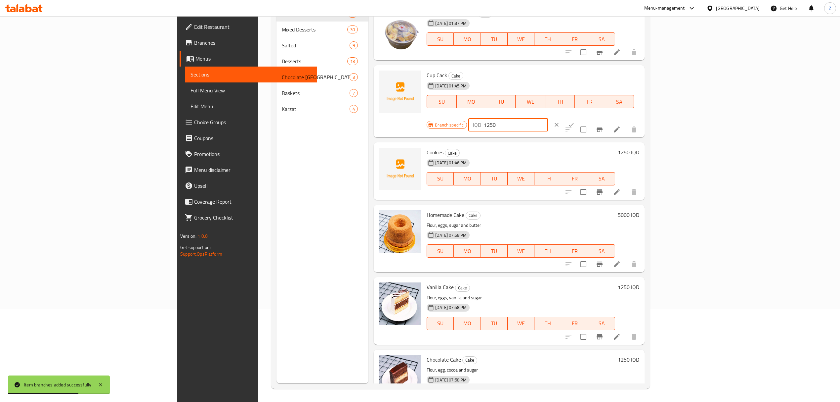
click at [548, 118] on input "1250" at bounding box center [516, 124] width 64 height 13
type input "750"
click at [579, 117] on button "ok" at bounding box center [571, 124] width 15 height 15
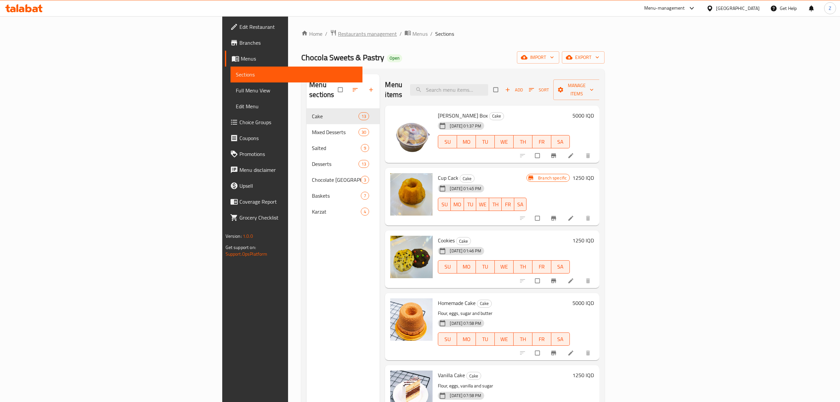
click at [338, 37] on span "Restaurants management" at bounding box center [367, 34] width 59 height 8
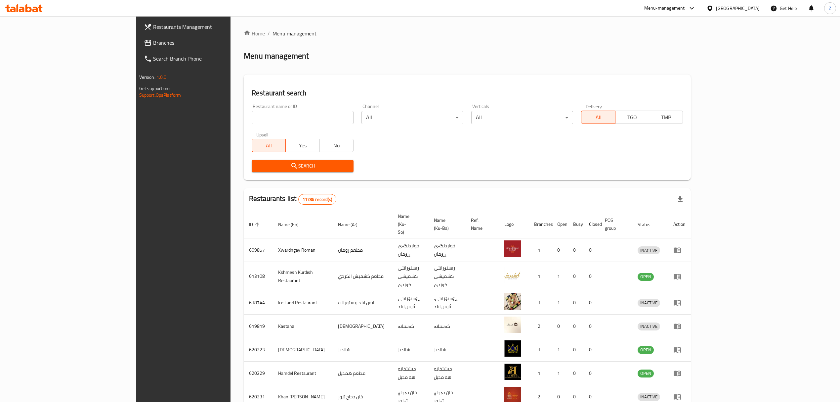
click at [280, 114] on input "search" at bounding box center [303, 117] width 102 height 13
paste input "Ano Chicken"
type input "Ano Chicken"
click button "Search" at bounding box center [303, 166] width 102 height 12
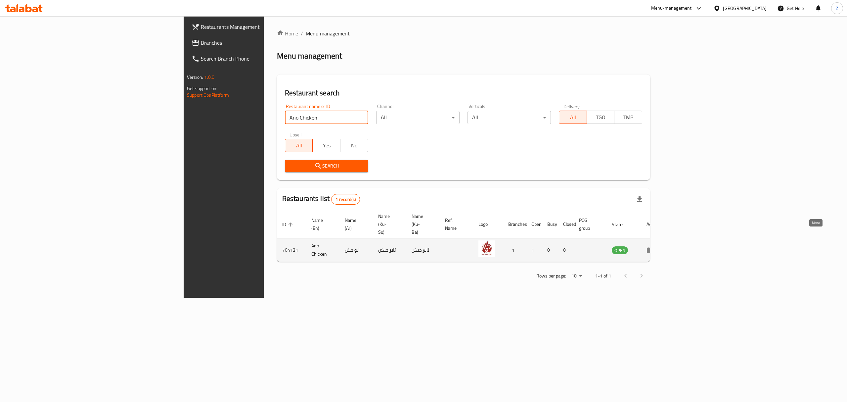
click at [654, 247] on icon "enhanced table" at bounding box center [650, 250] width 7 height 6
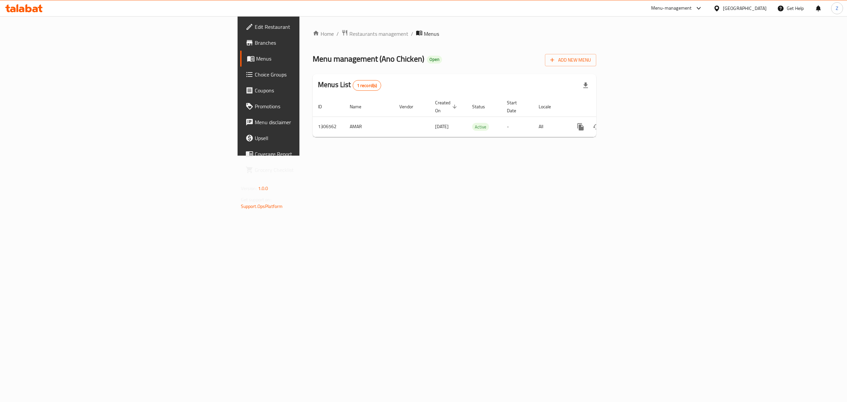
click at [255, 42] on span "Branches" at bounding box center [314, 43] width 119 height 8
